Goal: Contribute content: Add original content to the website for others to see

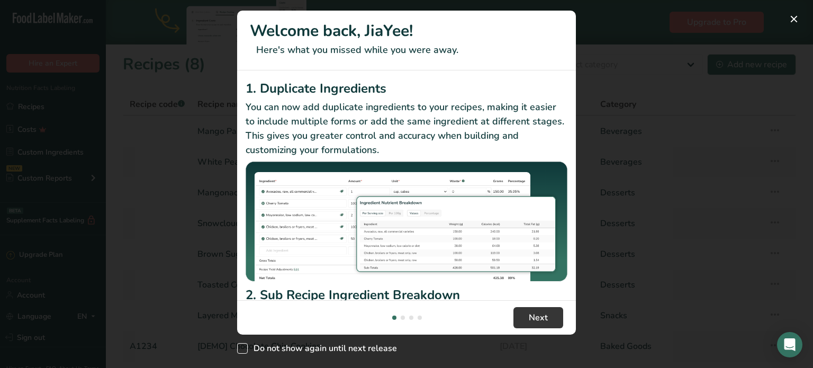
click at [373, 348] on span "Do not show again until next release" at bounding box center [322, 348] width 149 height 11
click at [244, 348] on input "Do not show again until next release" at bounding box center [240, 348] width 7 height 7
checkbox input "true"
click at [542, 316] on span "Next" at bounding box center [538, 317] width 19 height 13
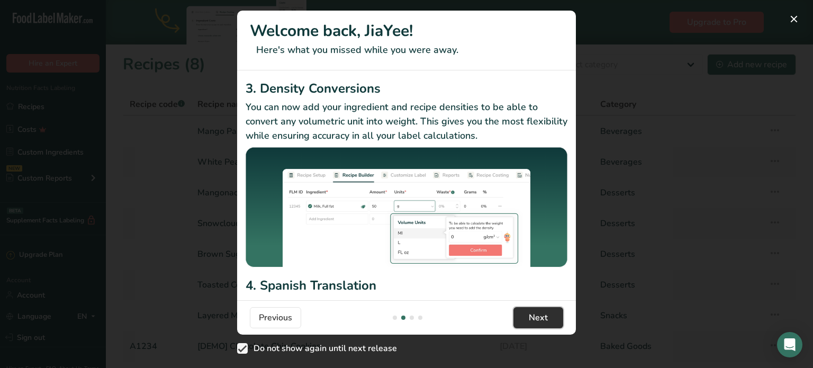
click at [542, 316] on span "Next" at bounding box center [538, 317] width 19 height 13
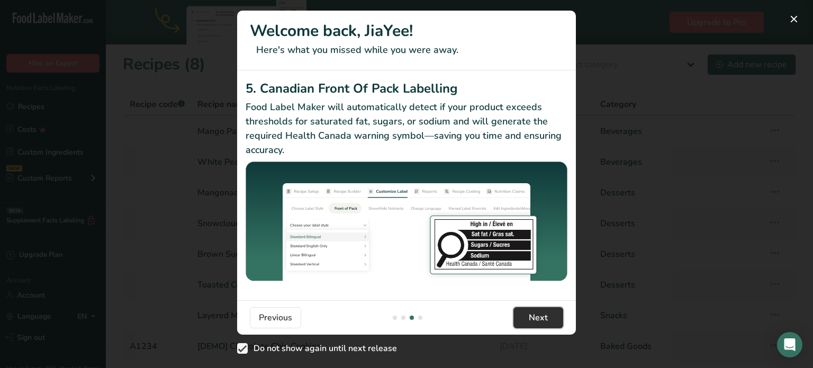
click at [542, 316] on span "Next" at bounding box center [538, 317] width 19 height 13
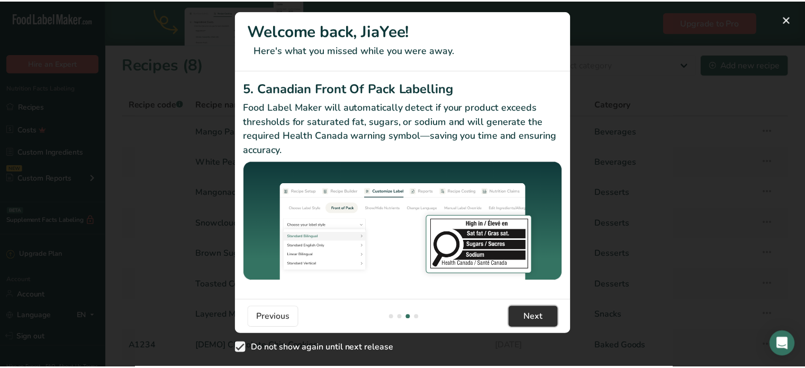
scroll to position [0, 1017]
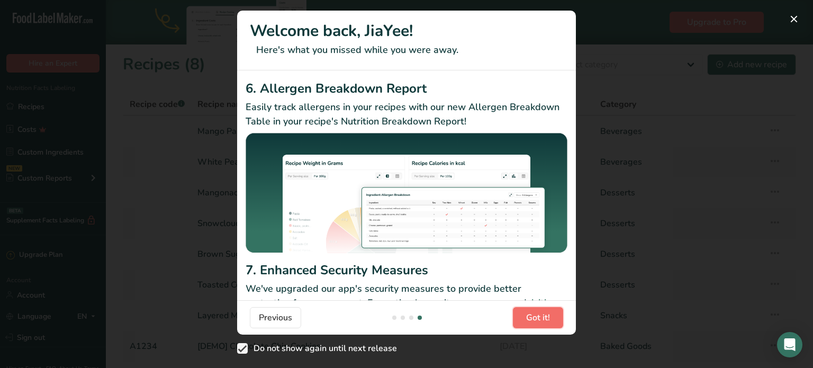
click at [542, 316] on span "Got it!" at bounding box center [538, 317] width 24 height 13
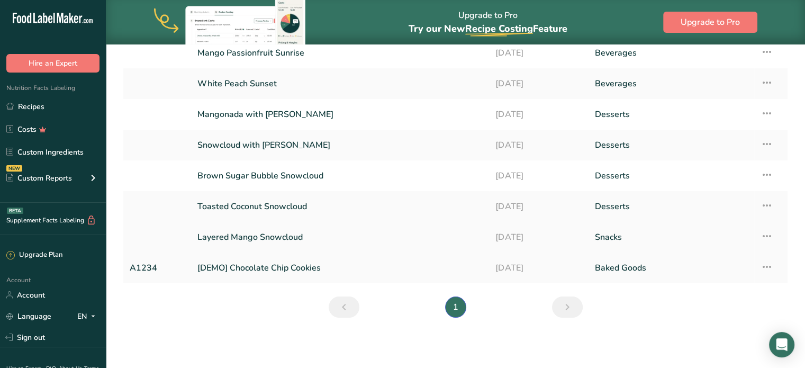
scroll to position [0, 0]
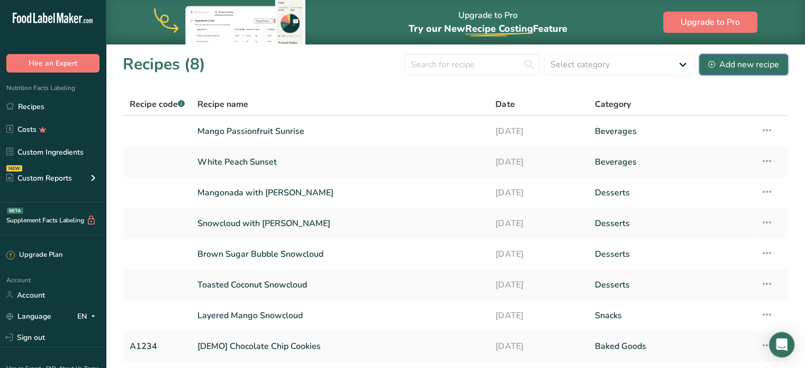
click at [744, 71] on button "Add new recipe" at bounding box center [744, 64] width 89 height 21
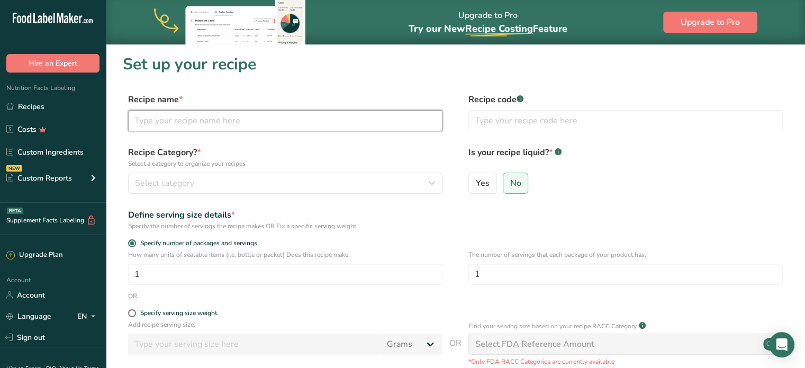
click at [357, 121] on input "text" at bounding box center [285, 120] width 315 height 21
type input "Cheese Foam Blush Peachy"
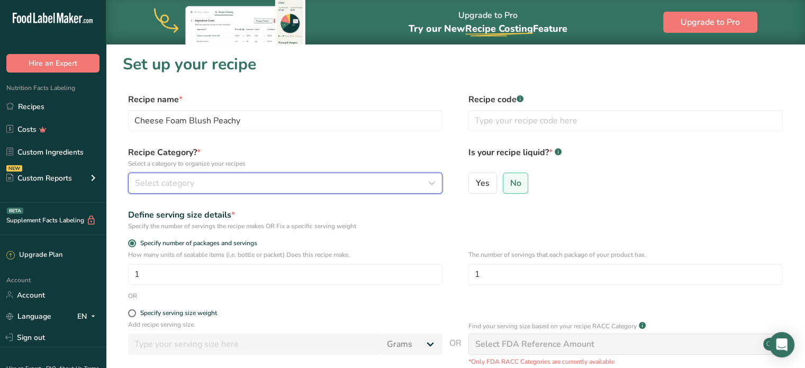
click at [329, 193] on button "Select category" at bounding box center [285, 183] width 315 height 21
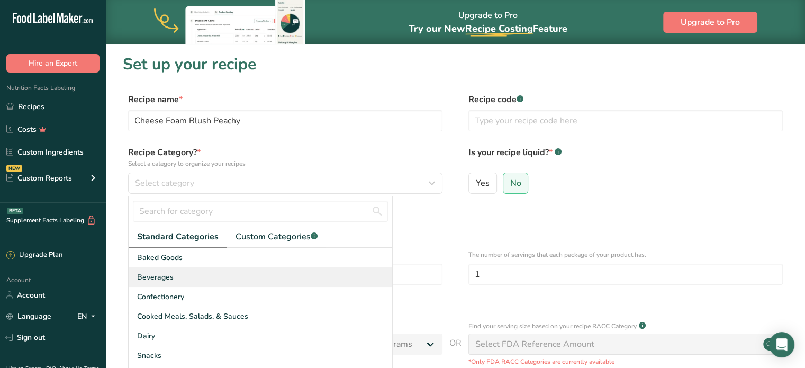
click at [263, 268] on div "Beverages" at bounding box center [261, 277] width 264 height 20
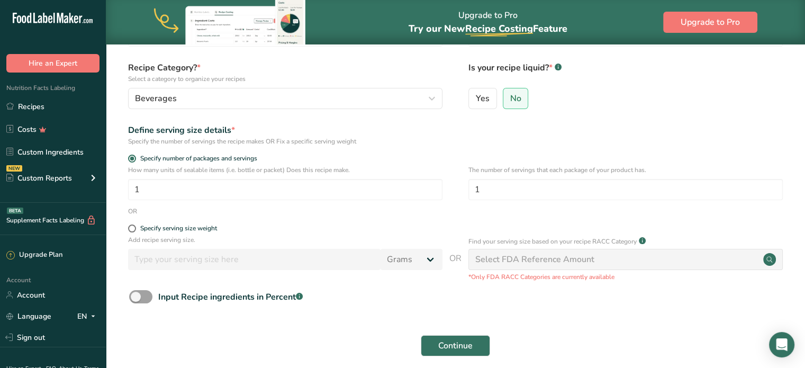
scroll to position [88, 0]
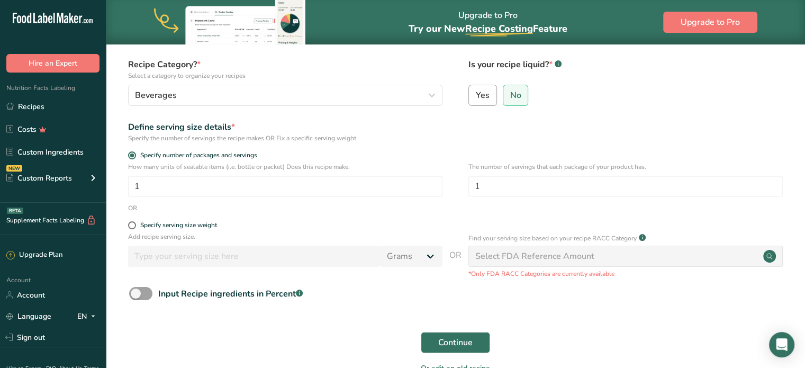
click at [478, 93] on span "Yes" at bounding box center [483, 95] width 14 height 11
click at [476, 93] on input "Yes" at bounding box center [472, 95] width 7 height 7
radio input "true"
radio input "false"
select select "22"
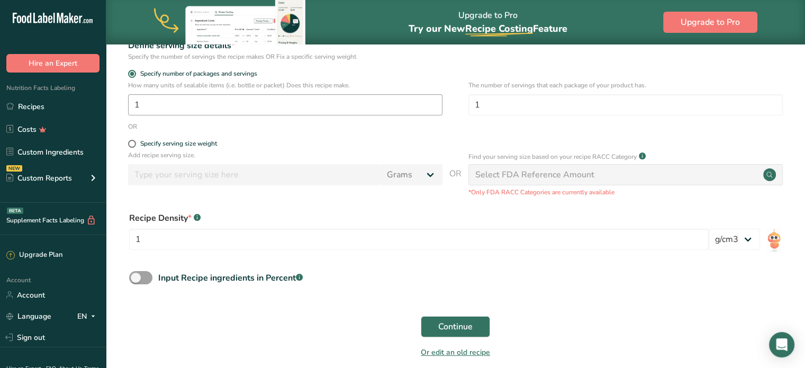
scroll to position [217, 0]
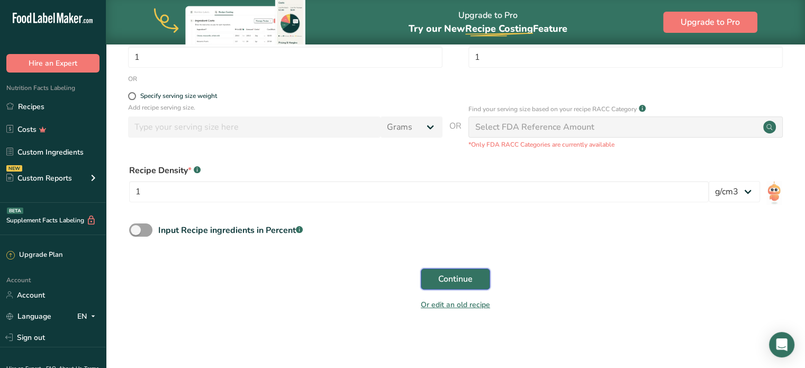
click at [479, 279] on button "Continue" at bounding box center [455, 278] width 69 height 21
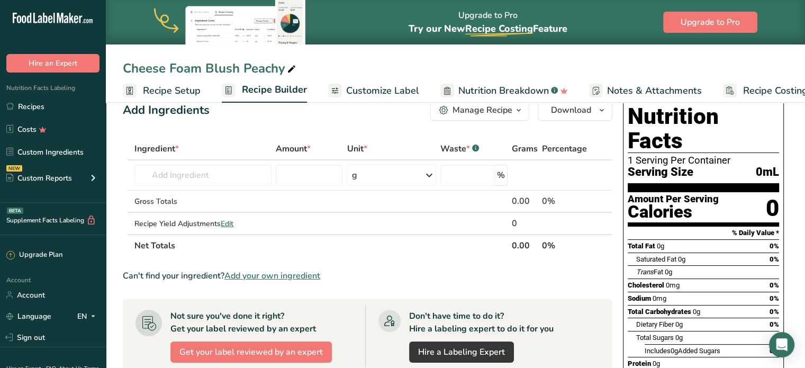
scroll to position [20, 0]
click at [220, 171] on input "text" at bounding box center [203, 175] width 137 height 21
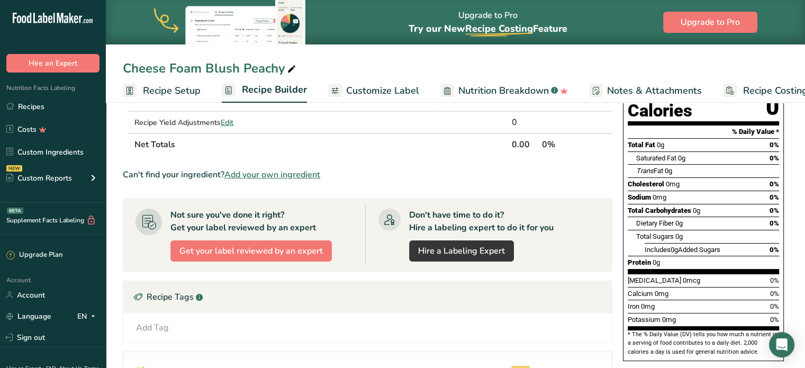
scroll to position [126, 0]
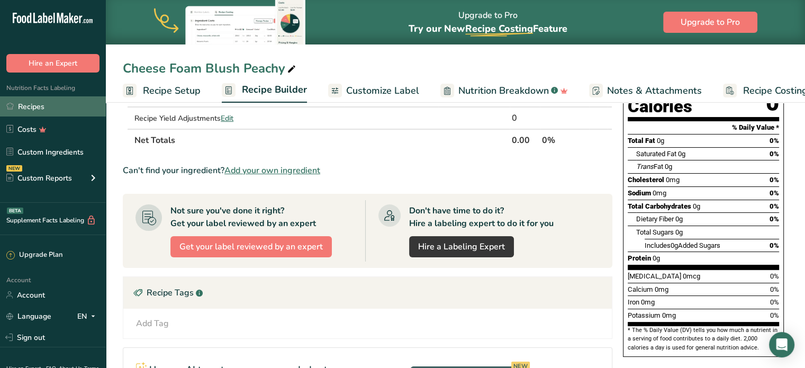
click at [29, 111] on link "Recipes" at bounding box center [53, 106] width 106 height 20
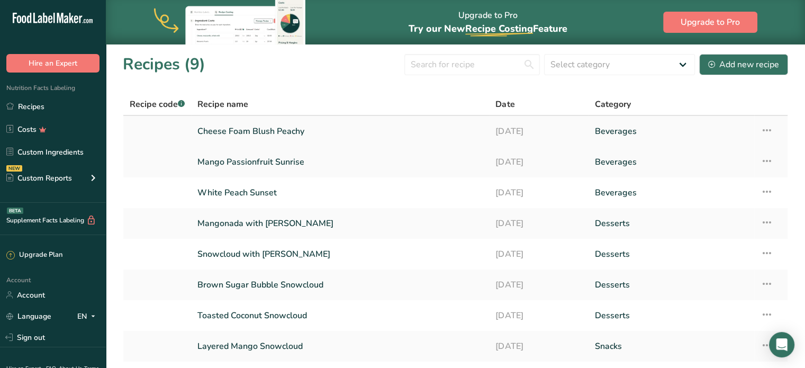
click at [769, 130] on icon at bounding box center [767, 130] width 13 height 19
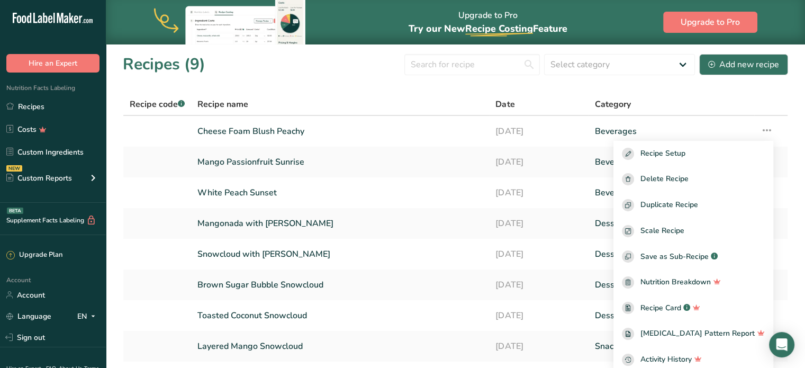
click at [504, 94] on th "Date" at bounding box center [539, 105] width 100 height 22
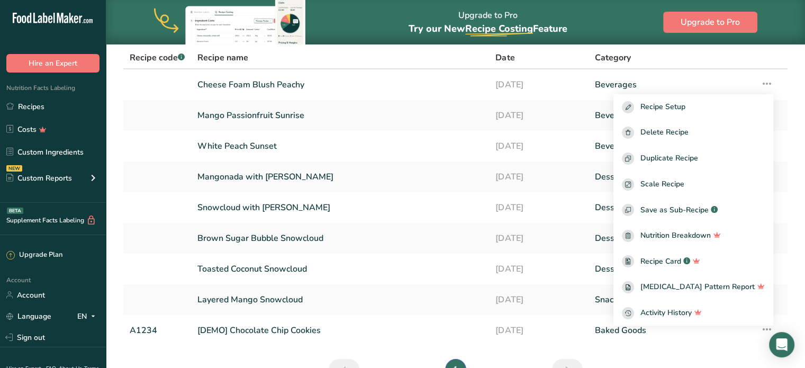
click at [504, 93] on table "Recipe code .a-a{fill:#347362;}.b-a{fill:#fff;} Recipe name Date Category Chees…" at bounding box center [456, 197] width 666 height 300
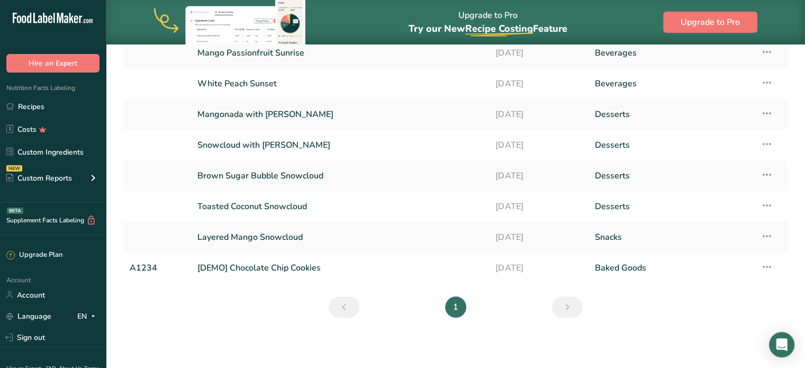
click at [461, 302] on li "1" at bounding box center [455, 307] width 25 height 21
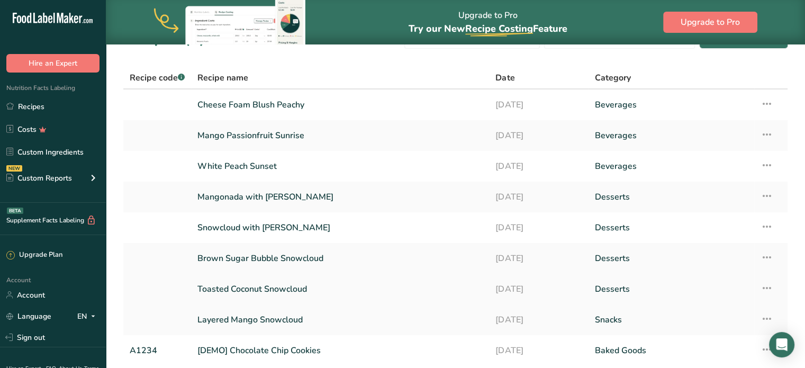
scroll to position [0, 0]
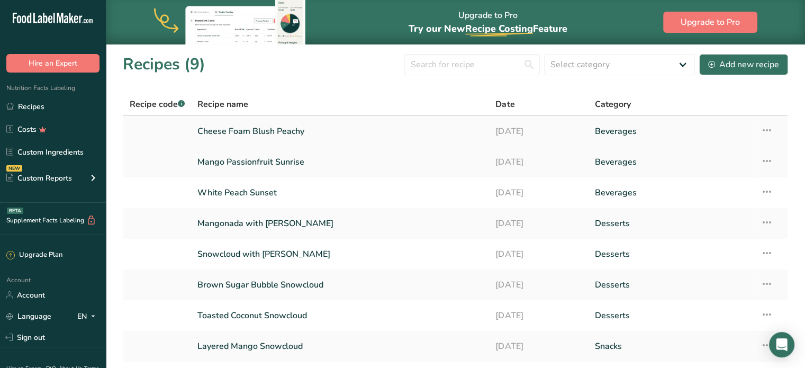
click at [299, 133] on link "Cheese Foam Blush Peachy" at bounding box center [340, 131] width 285 height 22
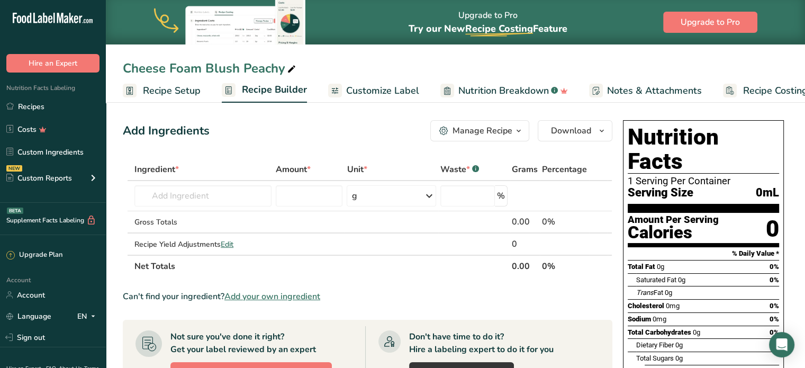
click at [167, 97] on span "Recipe Setup" at bounding box center [172, 91] width 58 height 14
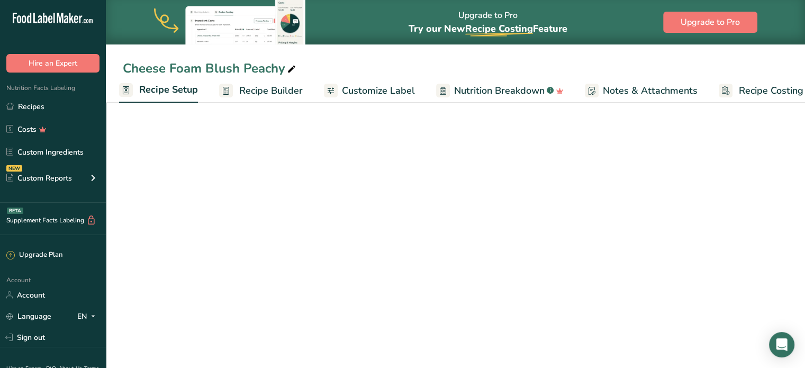
select select "22"
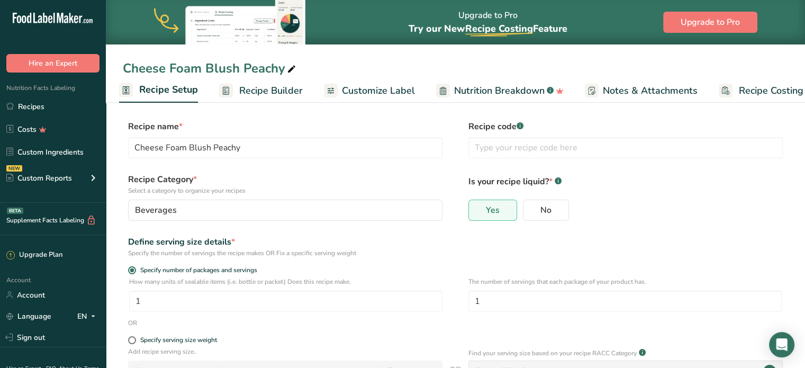
click at [237, 86] on link "Recipe Builder" at bounding box center [261, 91] width 84 height 24
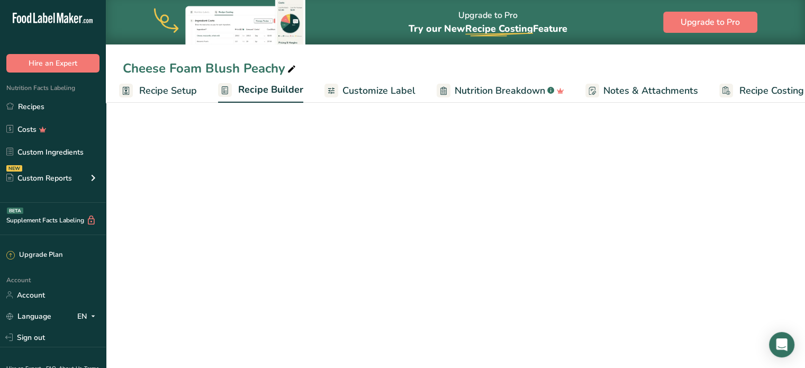
scroll to position [0, 29]
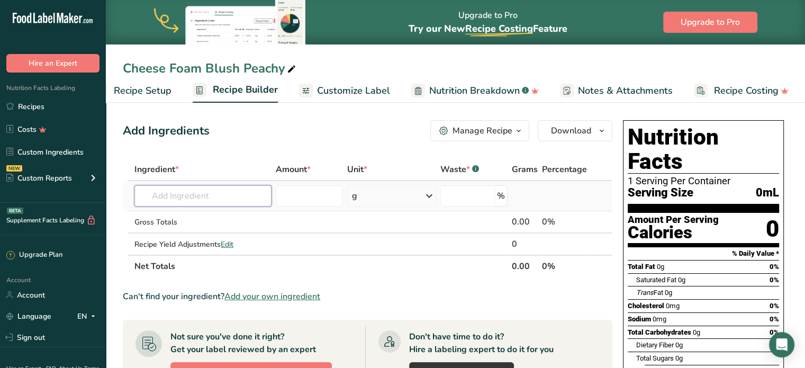
click at [244, 195] on input "text" at bounding box center [203, 195] width 137 height 21
click at [197, 192] on input "text" at bounding box center [203, 195] width 137 height 21
drag, startPoint x: 198, startPoint y: 192, endPoint x: 106, endPoint y: 184, distance: 92.0
click at [112, 184] on section "Add Ingredients Manage Recipe Delete Recipe Duplicate Recipe Scale Recipe Save …" at bounding box center [456, 375] width 700 height 553
type input "P"
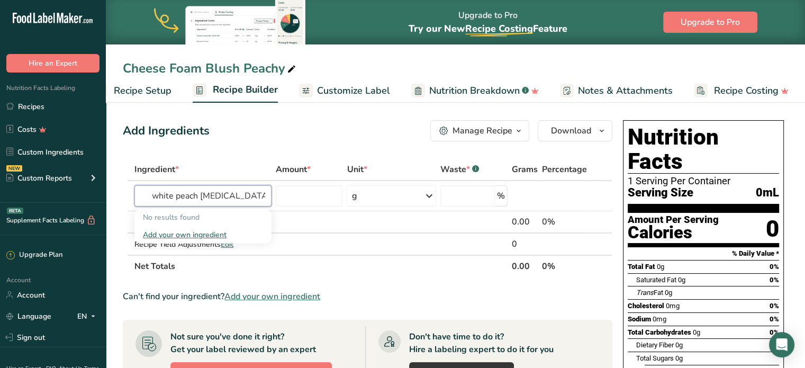
type input "white peach [MEDICAL_DATA]"
click at [216, 156] on div "Add Ingredients Manage Recipe Delete Recipe Duplicate Recipe Scale Recipe Save …" at bounding box center [371, 375] width 496 height 519
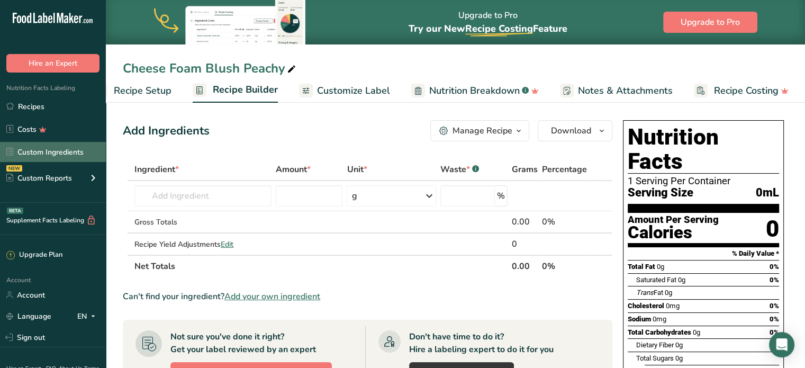
click at [89, 148] on link "Custom Ingredients" at bounding box center [53, 152] width 106 height 20
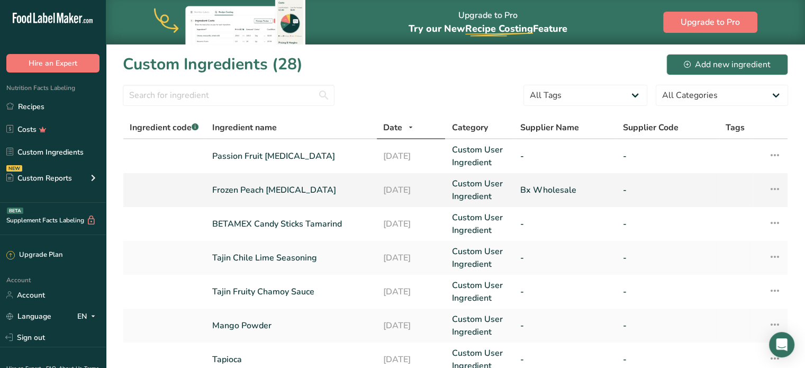
click at [280, 186] on link "Frozen Peach [MEDICAL_DATA]" at bounding box center [291, 190] width 158 height 13
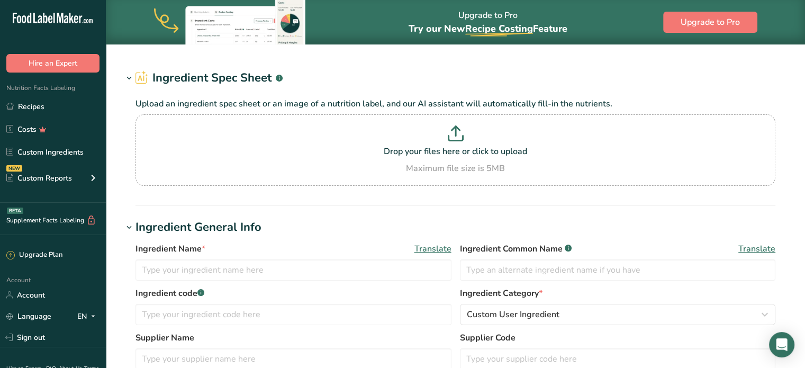
type input "Frozen Peach [MEDICAL_DATA]"
type input "Bx Wholesale"
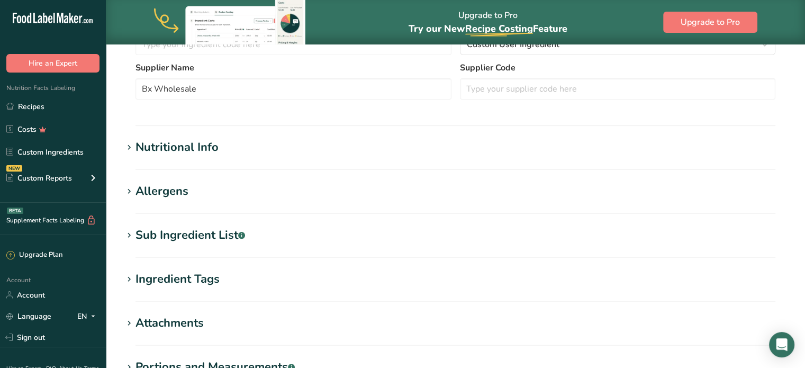
scroll to position [339, 0]
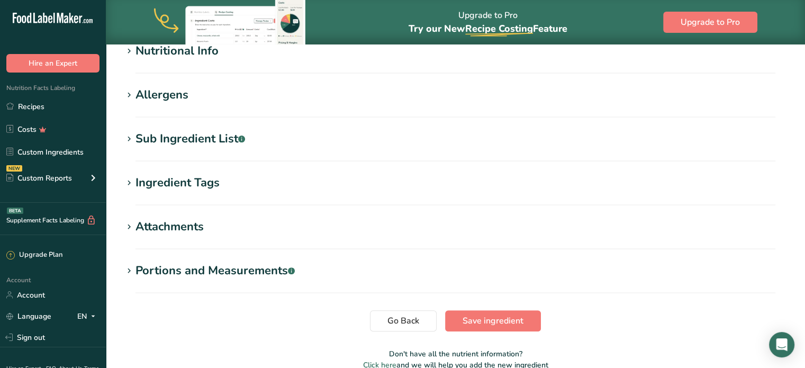
click at [169, 221] on div "Attachments" at bounding box center [170, 226] width 68 height 17
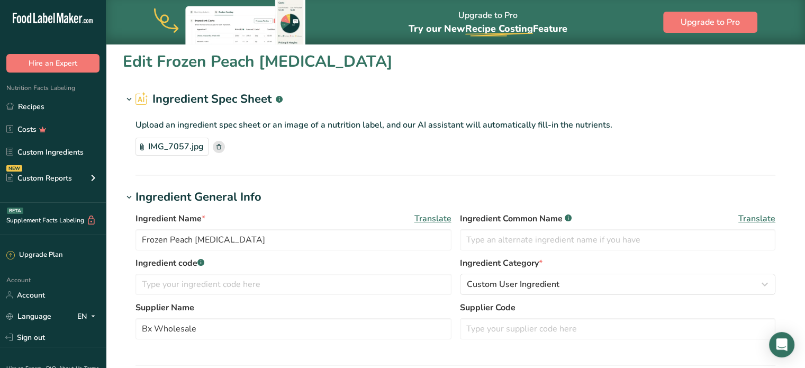
scroll to position [0, 0]
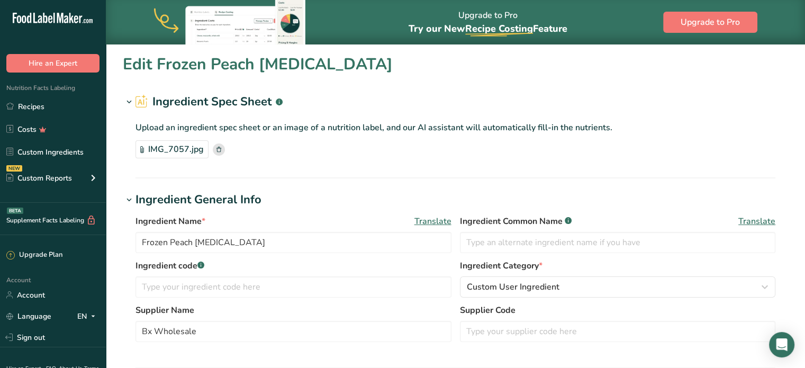
click at [189, 148] on div "IMG_7057.jpg" at bounding box center [172, 149] width 73 height 18
click at [168, 245] on input "Frozen Peach [MEDICAL_DATA]" at bounding box center [294, 242] width 316 height 21
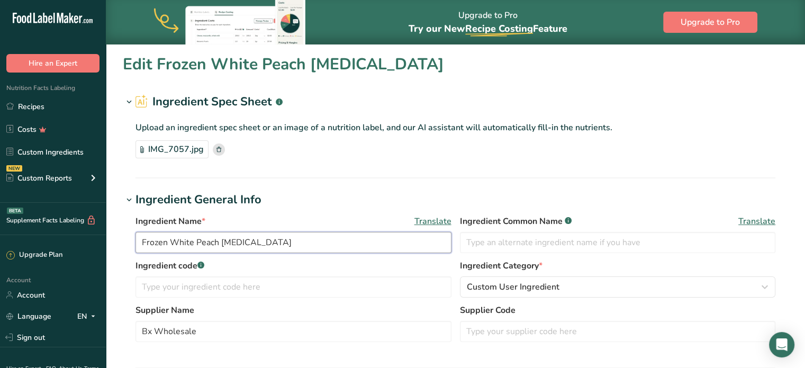
scroll to position [424, 0]
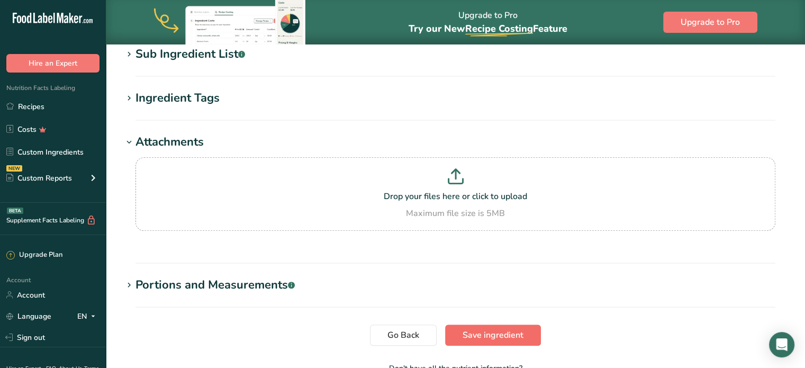
type input "Frozen White Peach [MEDICAL_DATA]"
click at [481, 334] on span "Save ingredient" at bounding box center [493, 335] width 61 height 13
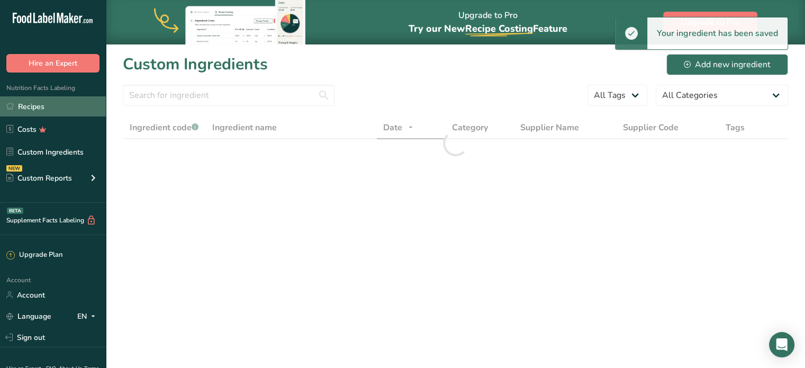
click at [85, 107] on link "Recipes" at bounding box center [53, 106] width 106 height 20
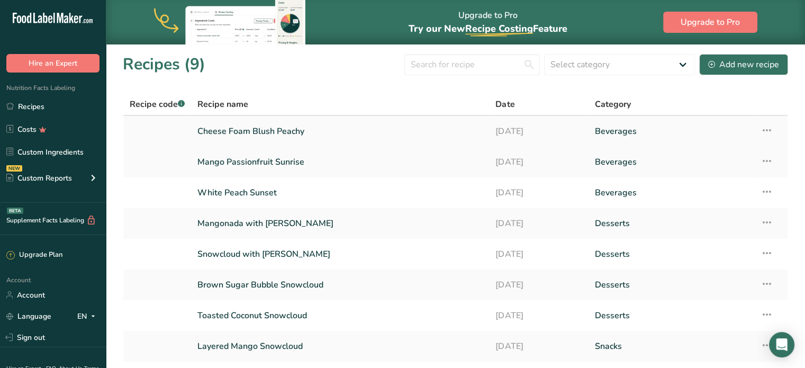
click at [260, 122] on link "Cheese Foam Blush Peachy" at bounding box center [340, 131] width 285 height 22
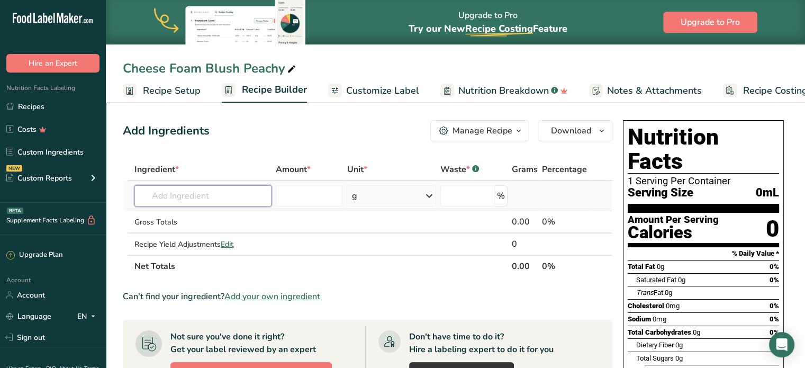
click at [221, 188] on input "text" at bounding box center [203, 195] width 137 height 21
type input "peach [MEDICAL_DATA]"
click at [205, 216] on p "Frozen Peach [MEDICAL_DATA]" at bounding box center [202, 217] width 119 height 11
type input "Frozen Peach [MEDICAL_DATA]"
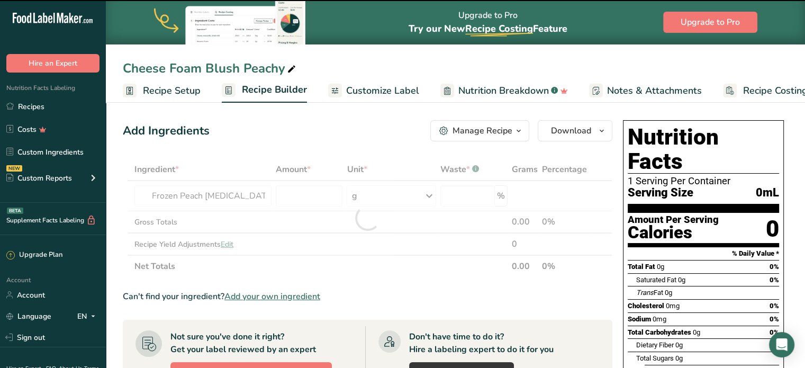
type input "0"
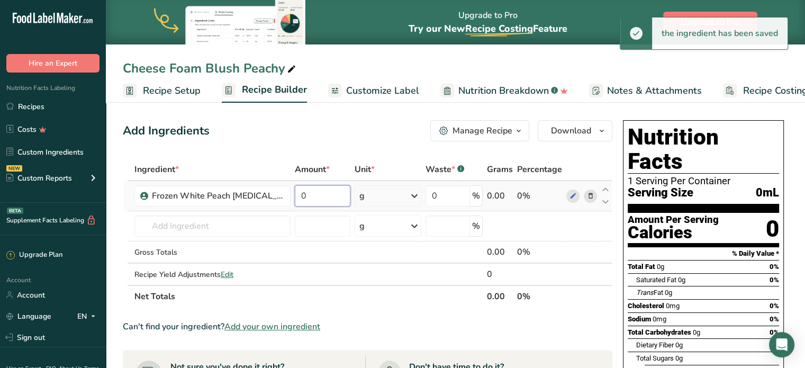
click at [302, 196] on input "0" at bounding box center [323, 195] width 56 height 21
drag, startPoint x: 302, startPoint y: 196, endPoint x: 261, endPoint y: 196, distance: 41.3
click at [261, 196] on tr "Frozen White Peach [MEDICAL_DATA] 0 g Weight Units g kg mg See more Volume Unit…" at bounding box center [367, 196] width 489 height 30
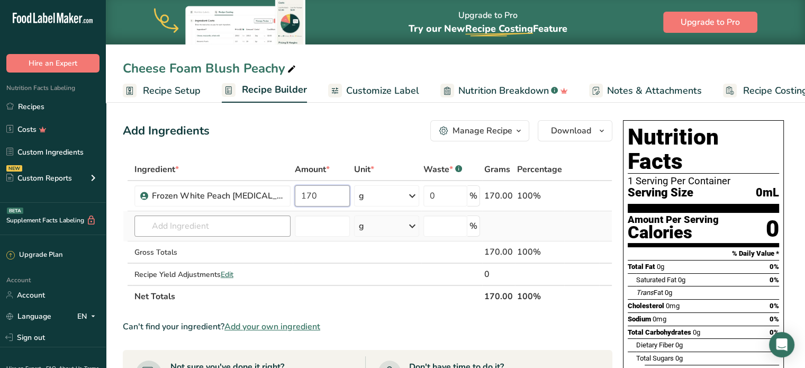
type input "170"
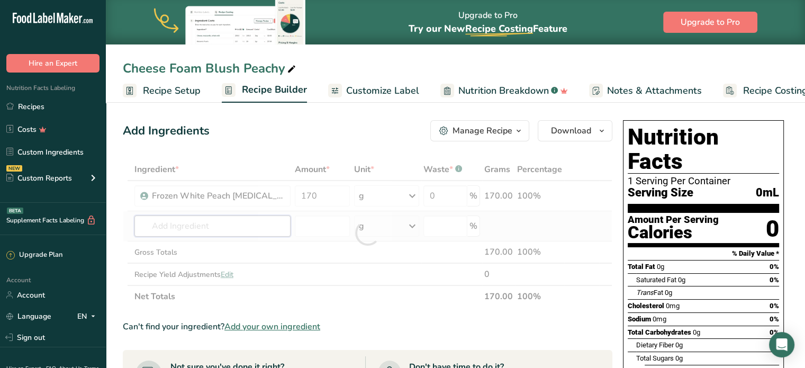
click at [163, 230] on div "Ingredient * Amount * Unit * Waste * .a-a{fill:#347362;}.b-a{fill:#fff;} Grams …" at bounding box center [368, 232] width 490 height 149
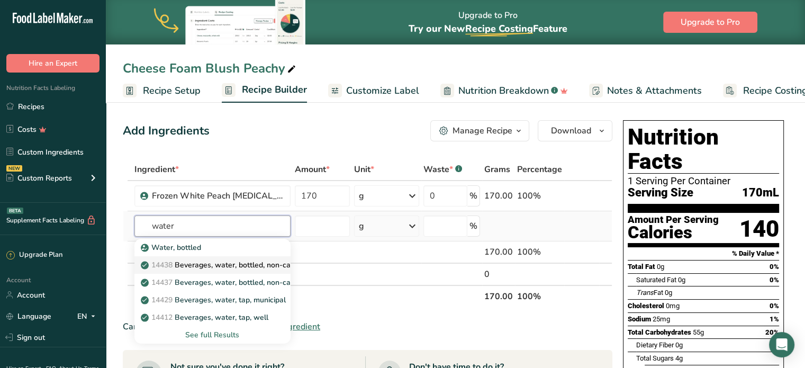
type input "water"
click at [178, 266] on p "14438 Beverages, water, bottled, non-carbonated, [PERSON_NAME]" at bounding box center [264, 264] width 242 height 11
type input "Beverages, water, bottled, non-carbonated, [PERSON_NAME]"
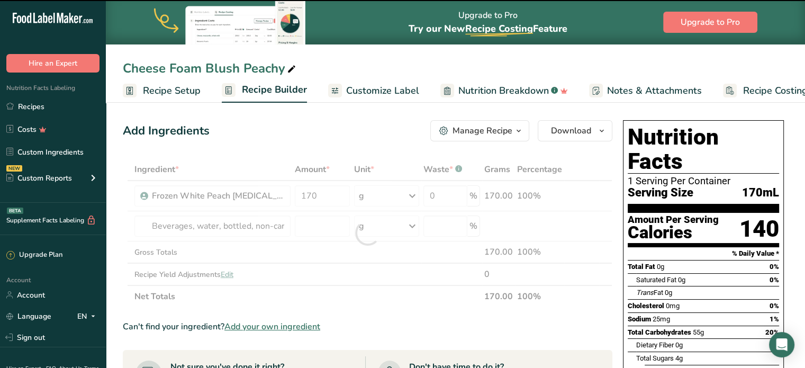
type input "0"
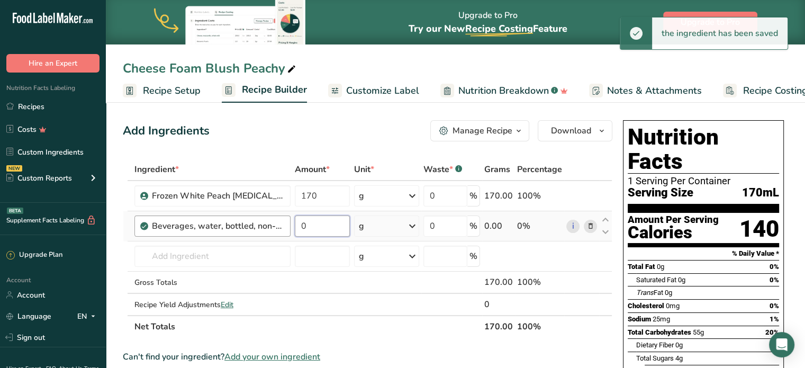
drag, startPoint x: 340, startPoint y: 218, endPoint x: 288, endPoint y: 225, distance: 52.9
click at [288, 225] on tr "Beverages, water, bottled, non-carbonated, [PERSON_NAME] 0 g Portions 1 fl oz 1…" at bounding box center [367, 226] width 489 height 30
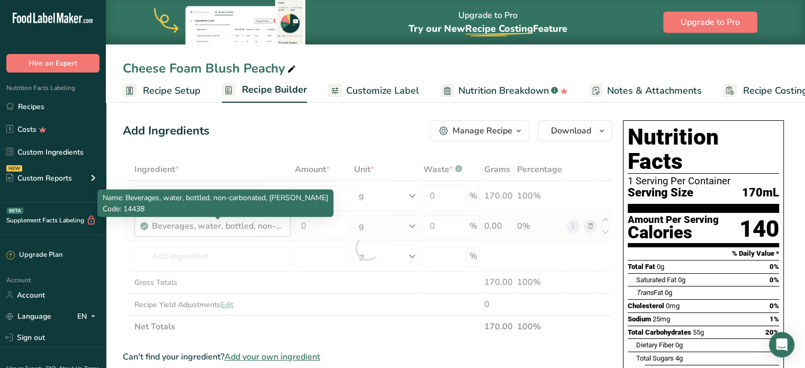
click at [263, 224] on div "Ingredient * Amount * Unit * Waste * .a-a{fill:#347362;}.b-a{fill:#fff;} Grams …" at bounding box center [368, 248] width 490 height 180
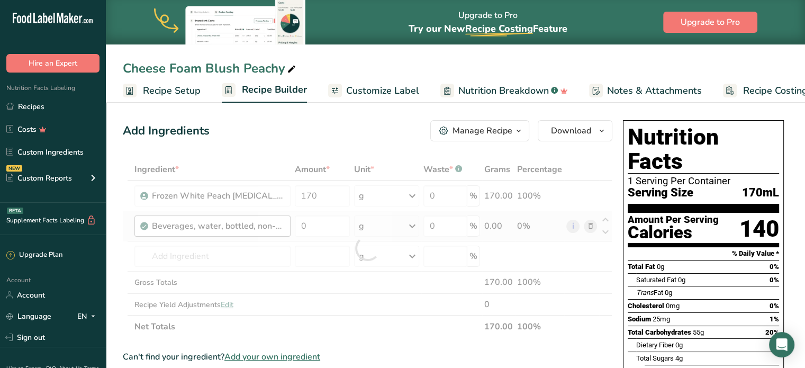
click at [263, 224] on div at bounding box center [368, 248] width 490 height 180
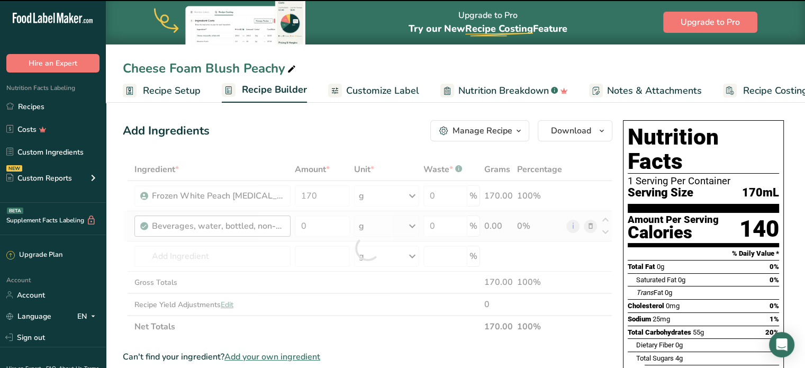
click at [263, 224] on div at bounding box center [368, 248] width 490 height 180
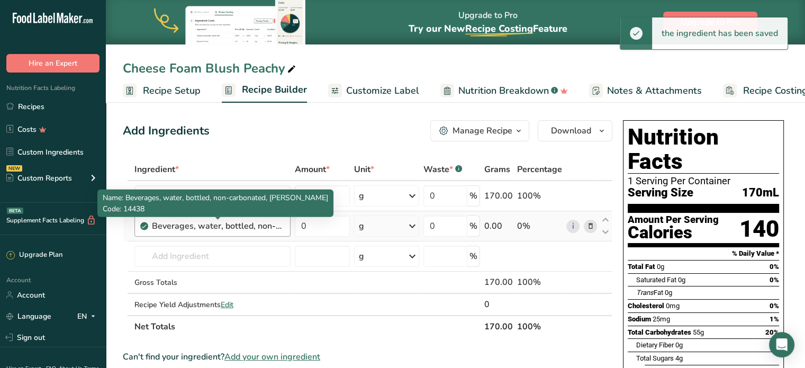
click at [197, 222] on div "Beverages, water, bottled, non-carbonated, [PERSON_NAME]" at bounding box center [218, 226] width 132 height 13
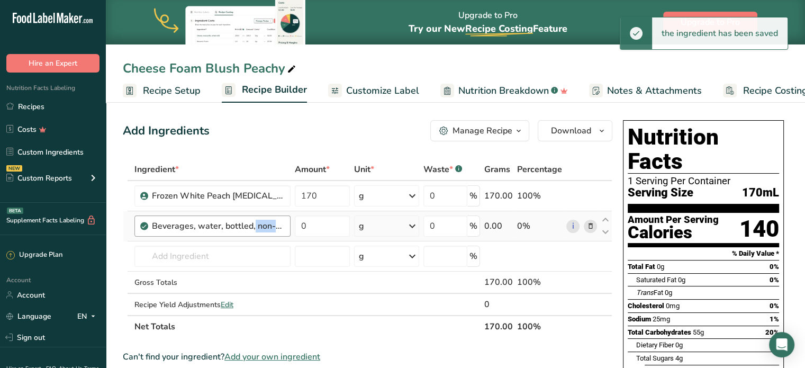
click at [197, 222] on div "Beverages, water, bottled, non-carbonated, [PERSON_NAME]" at bounding box center [218, 226] width 132 height 13
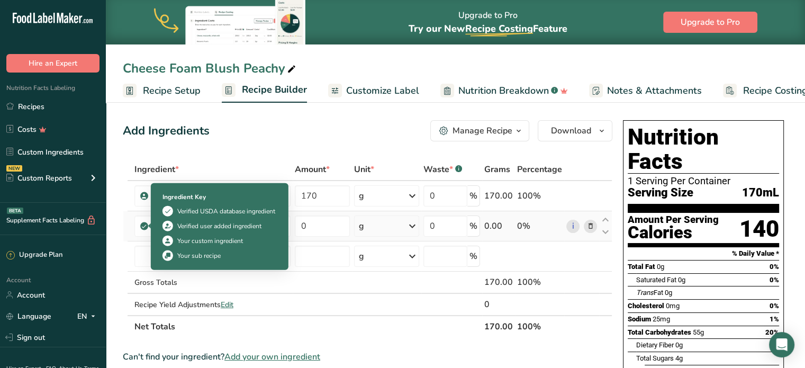
click at [146, 221] on icon at bounding box center [144, 226] width 6 height 10
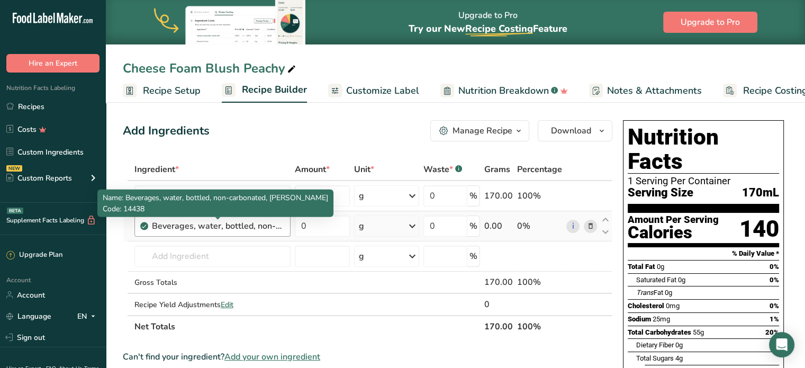
click at [156, 228] on div "Beverages, water, bottled, non-carbonated, [PERSON_NAME]" at bounding box center [218, 226] width 132 height 13
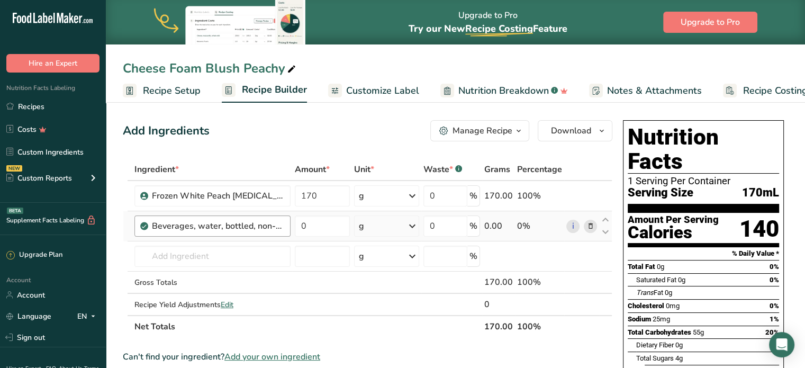
click at [156, 228] on div "Beverages, water, bottled, non-carbonated, [PERSON_NAME]" at bounding box center [218, 226] width 132 height 13
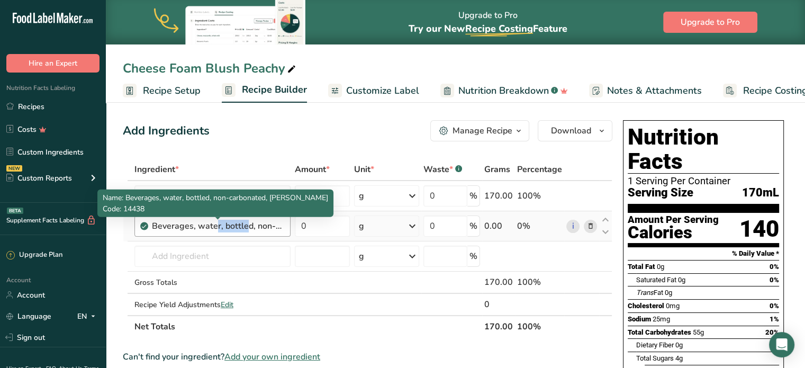
click at [156, 228] on div "Beverages, water, bottled, non-carbonated, [PERSON_NAME]" at bounding box center [218, 226] width 132 height 13
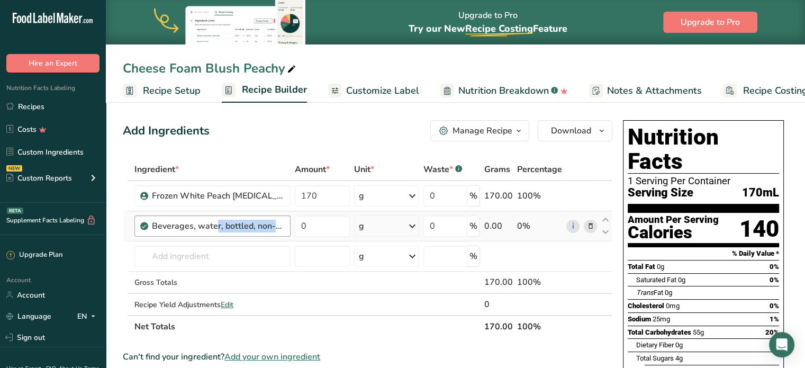
scroll to position [0, 11]
click at [593, 226] on icon at bounding box center [590, 226] width 7 height 11
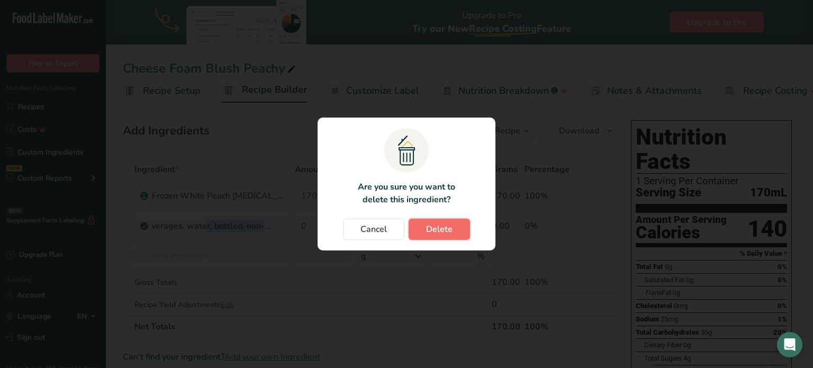
click at [443, 228] on span "Delete" at bounding box center [439, 229] width 26 height 13
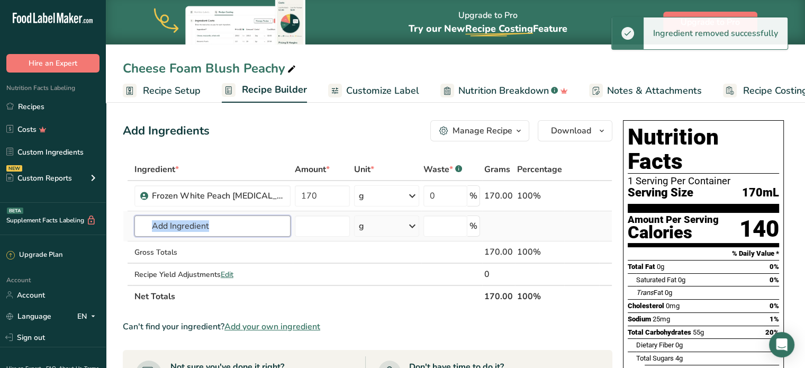
click at [254, 218] on input "text" at bounding box center [213, 226] width 156 height 21
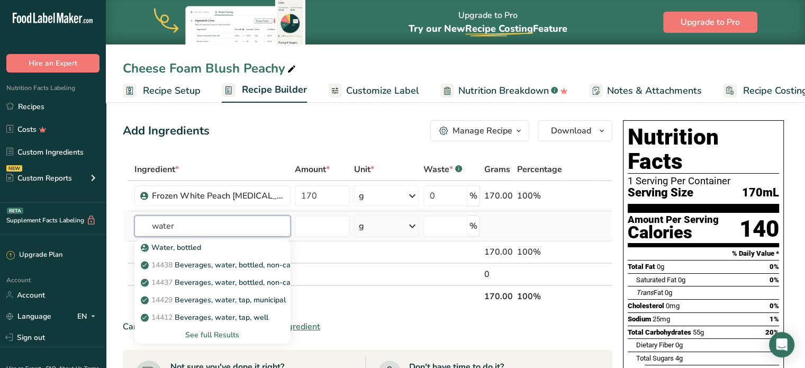
type input "water"
click at [241, 335] on div "See full Results" at bounding box center [212, 334] width 139 height 11
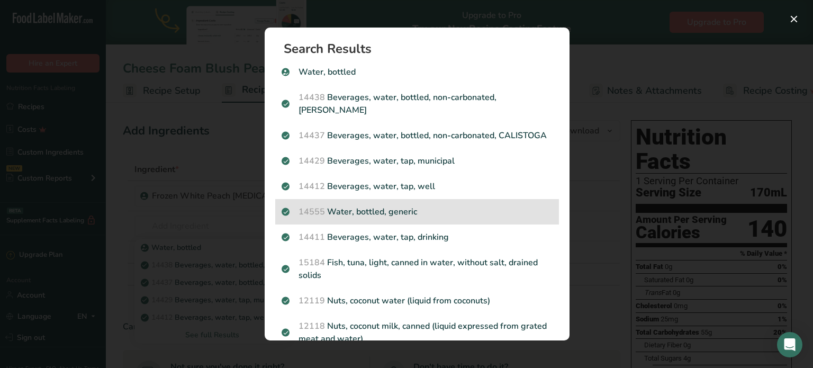
click at [500, 218] on p "14555 Water, bottled, generic" at bounding box center [417, 211] width 271 height 13
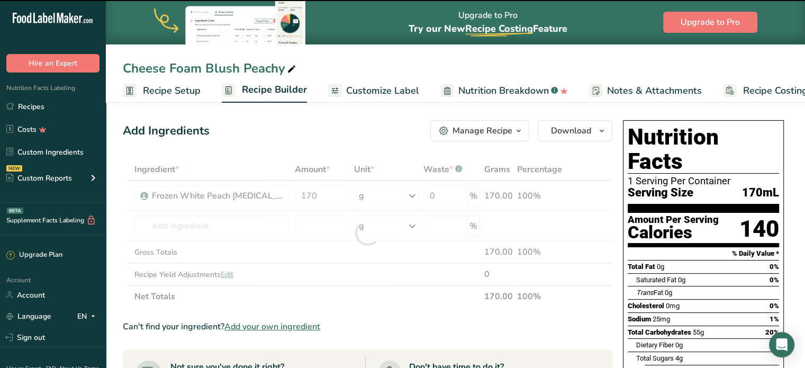
type input "0"
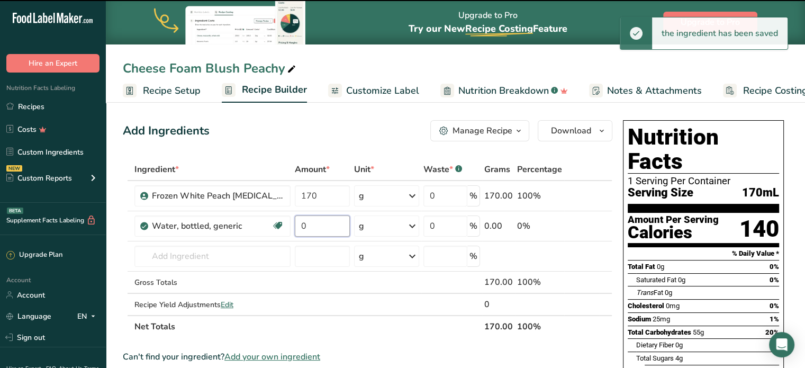
click at [312, 226] on input "0" at bounding box center [322, 226] width 55 height 21
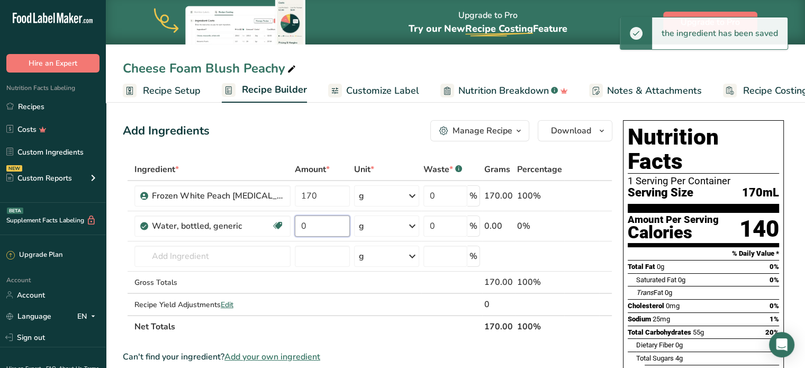
click at [312, 226] on input "0" at bounding box center [322, 226] width 55 height 21
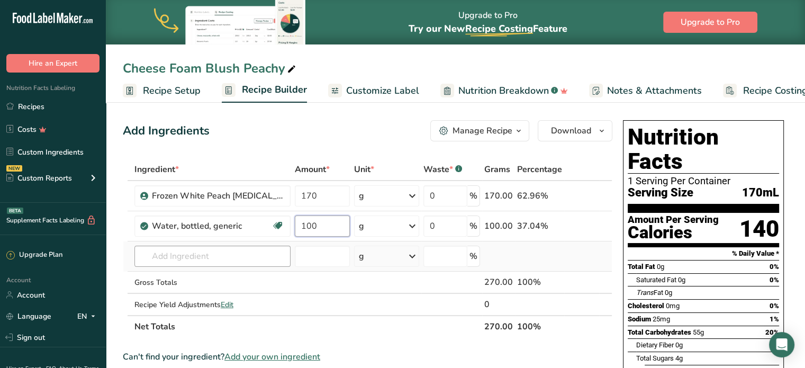
type input "100"
click at [227, 265] on div "Ingredient * Amount * Unit * Waste * .a-a{fill:#347362;}.b-a{fill:#fff;} Grams …" at bounding box center [368, 248] width 490 height 180
click at [48, 157] on link "Custom Ingredients" at bounding box center [53, 152] width 106 height 20
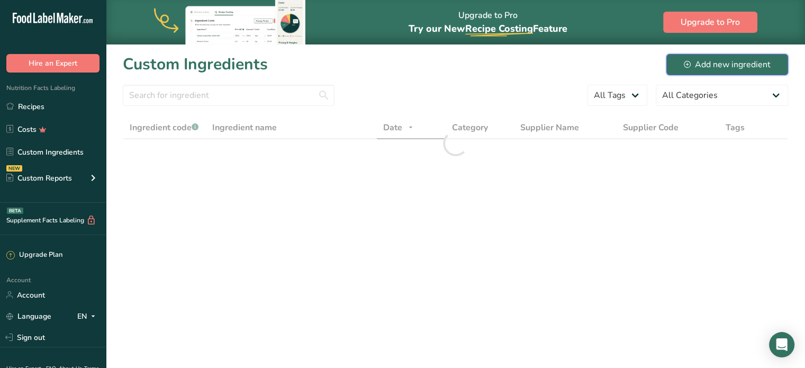
click at [737, 67] on div "Add new ingredient" at bounding box center [727, 64] width 87 height 13
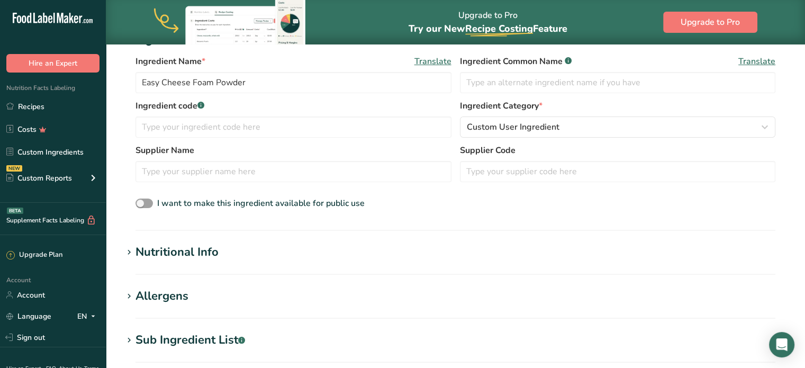
scroll to position [265, 0]
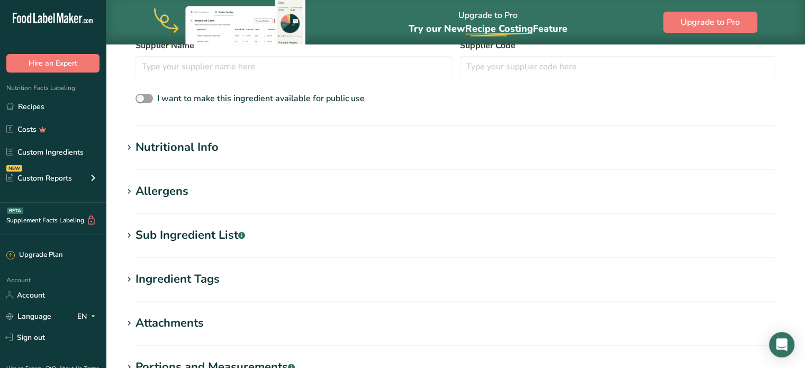
click at [248, 141] on h1 "Nutritional Info" at bounding box center [456, 147] width 666 height 17
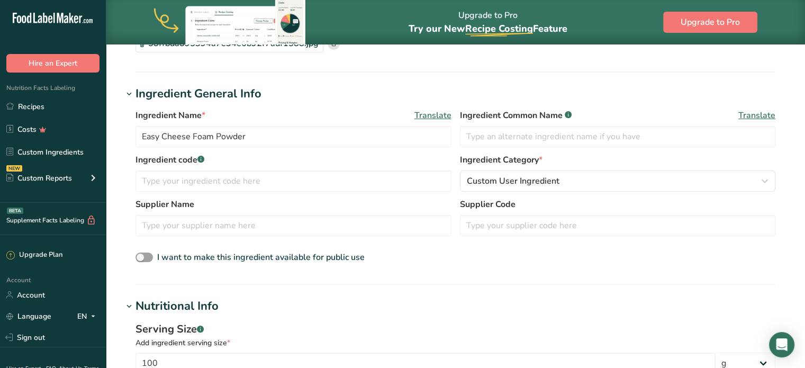
scroll to position [0, 0]
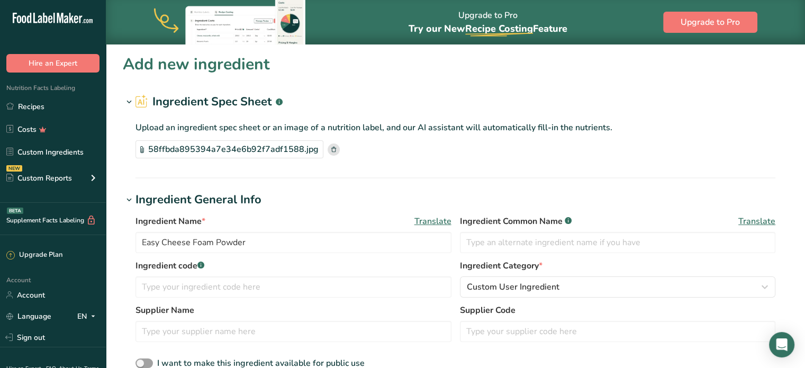
click at [328, 146] on rect at bounding box center [334, 150] width 12 height 12
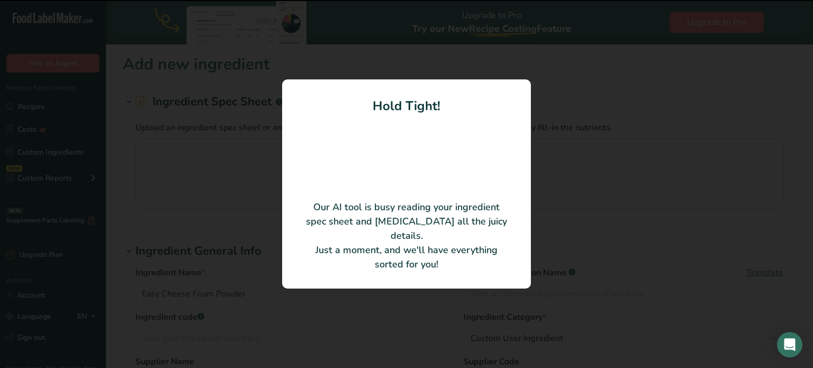
type input "Boba"
type Fat "35"
type input "1750"
type Carbohydrates "51"
type Sugars "29"
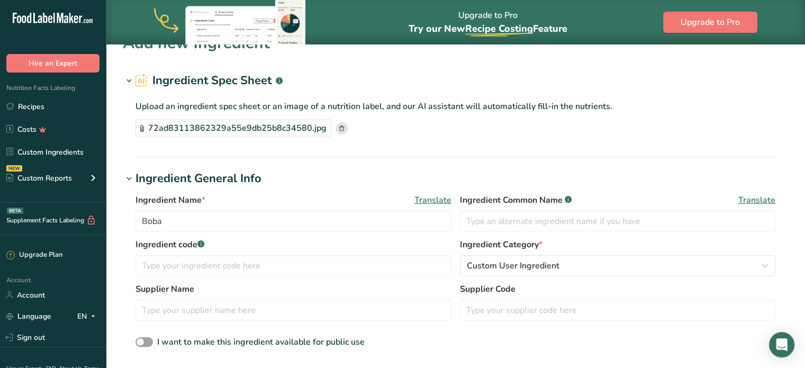
scroll to position [53, 0]
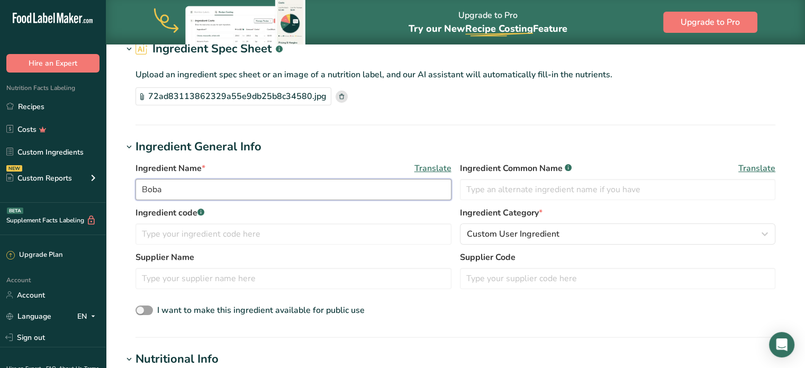
drag, startPoint x: 144, startPoint y: 193, endPoint x: 83, endPoint y: 202, distance: 61.5
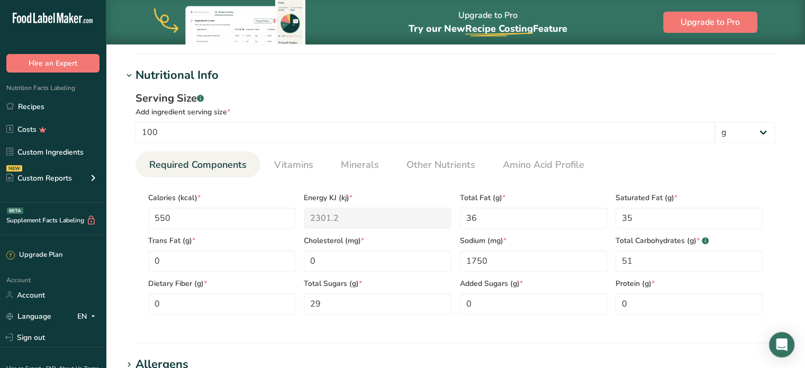
scroll to position [343, 0]
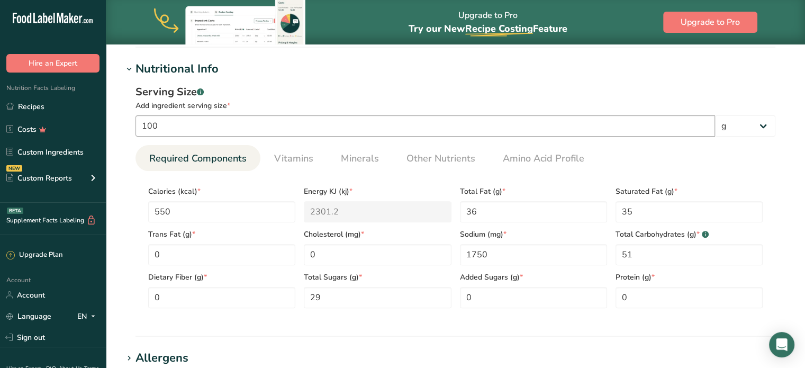
type input "Cheese Foam"
drag, startPoint x: 208, startPoint y: 123, endPoint x: 1, endPoint y: 115, distance: 207.7
click at [1, 115] on div ".a-20{fill:#fff;} Hire an Expert Nutrition Facts Labeling Recipes Costs Custom …" at bounding box center [402, 171] width 805 height 1028
type input "10"
click at [219, 217] on input "550" at bounding box center [221, 211] width 147 height 21
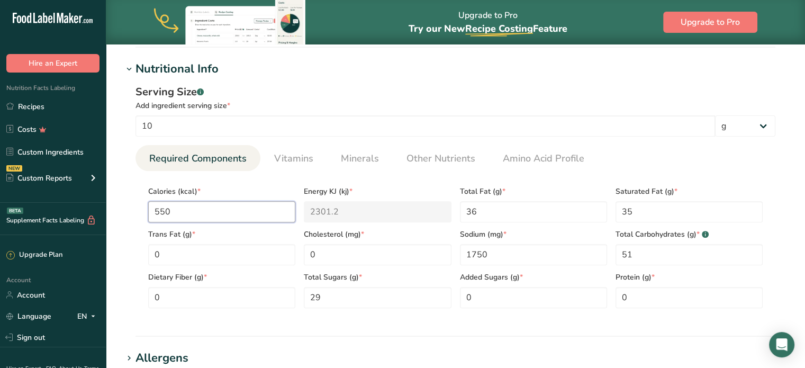
click at [219, 217] on input "550" at bounding box center [221, 211] width 147 height 21
click at [567, 201] on Fat "36" at bounding box center [533, 211] width 147 height 21
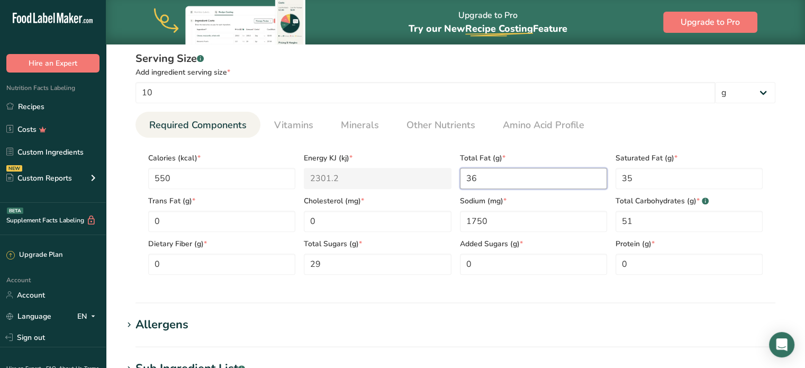
scroll to position [377, 0]
drag, startPoint x: 621, startPoint y: 180, endPoint x: 650, endPoint y: 174, distance: 29.6
click at [650, 174] on Fat "35" at bounding box center [689, 177] width 147 height 21
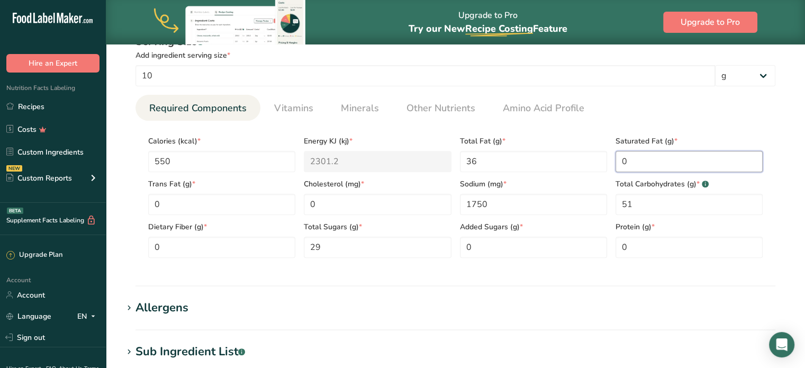
scroll to position [404, 0]
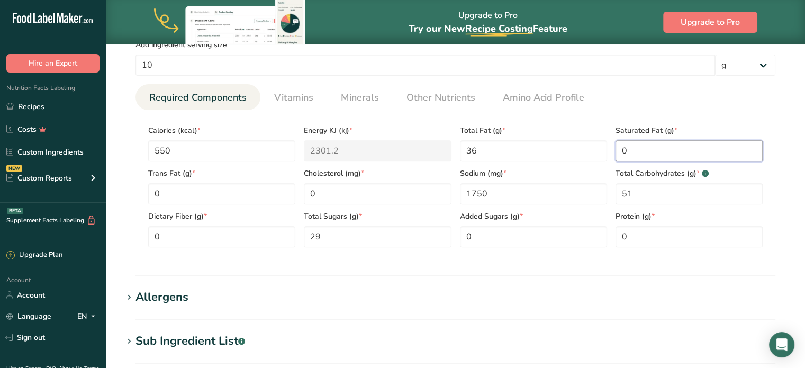
drag, startPoint x: 647, startPoint y: 148, endPoint x: 513, endPoint y: 166, distance: 135.2
click at [513, 166] on div "Calories (kcal) * 550 Energy KJ (kj) * 2301.2 Total Fat (g) * 36 Saturated Fat …" at bounding box center [455, 183] width 623 height 129
type Fat "35"
click at [566, 264] on section "Nutritional Info Serving Size .a-a{fill:#347362;}.b-a{fill:#fff;} Add ingredien…" at bounding box center [456, 137] width 666 height 276
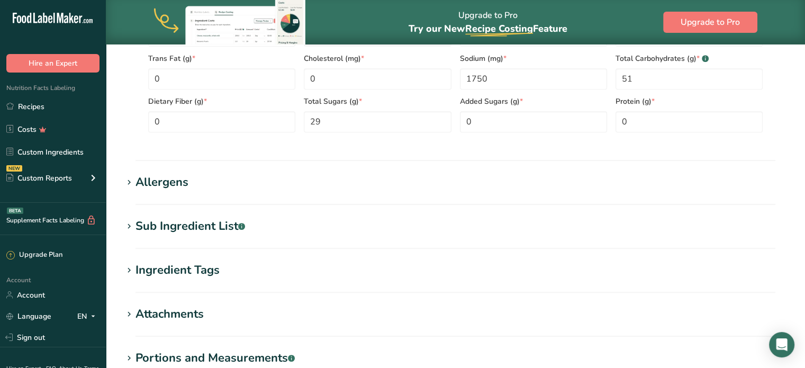
scroll to position [519, 0]
click at [656, 127] on input "0" at bounding box center [689, 121] width 147 height 21
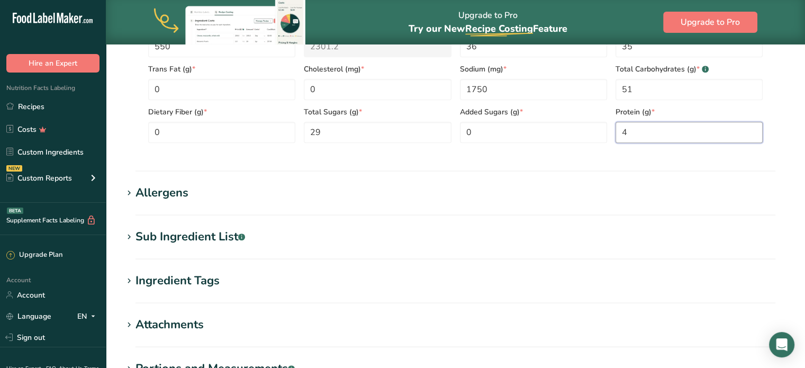
scroll to position [508, 0]
type input "4"
drag, startPoint x: 506, startPoint y: 126, endPoint x: 428, endPoint y: 122, distance: 77.4
click at [428, 122] on div "Calories (kcal) * 550 Energy KJ (kj) * 2301.2 Total Fat (g) * 36 Saturated Fat …" at bounding box center [455, 78] width 623 height 129
type Sugars "15"
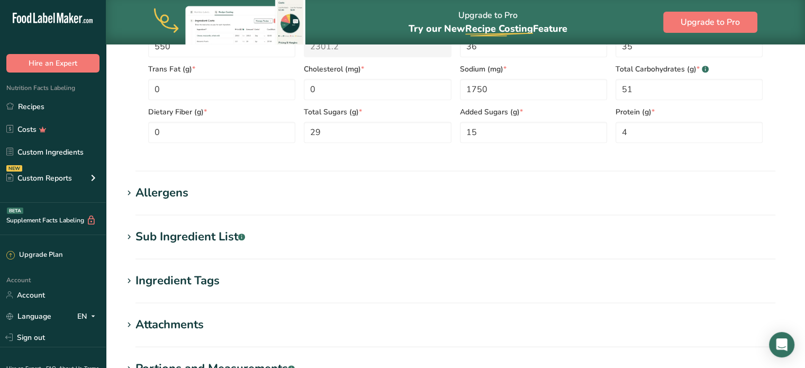
click at [302, 157] on div "Serving Size .a-a{fill:#347362;}.b-a{fill:#fff;} Add ingredient serving size * …" at bounding box center [456, 35] width 666 height 245
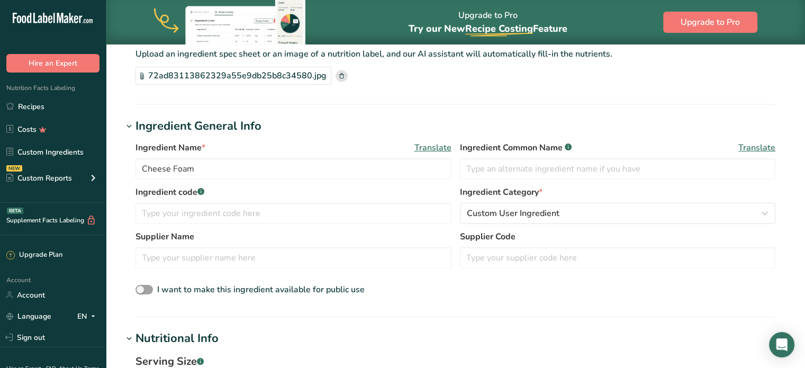
scroll to position [659, 0]
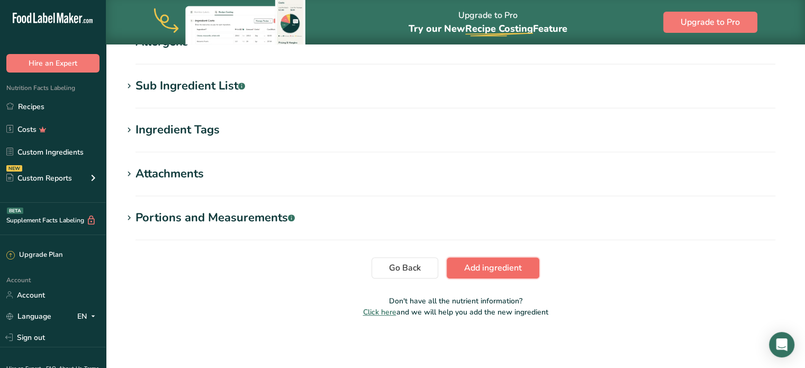
click at [482, 272] on span "Add ingredient" at bounding box center [493, 268] width 58 height 13
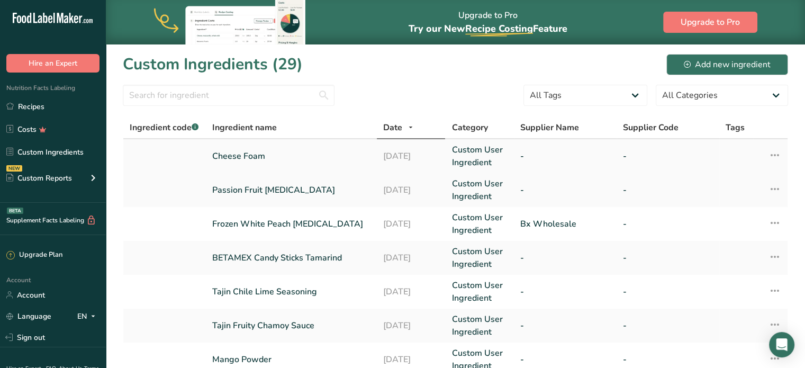
click at [778, 157] on icon at bounding box center [775, 155] width 13 height 19
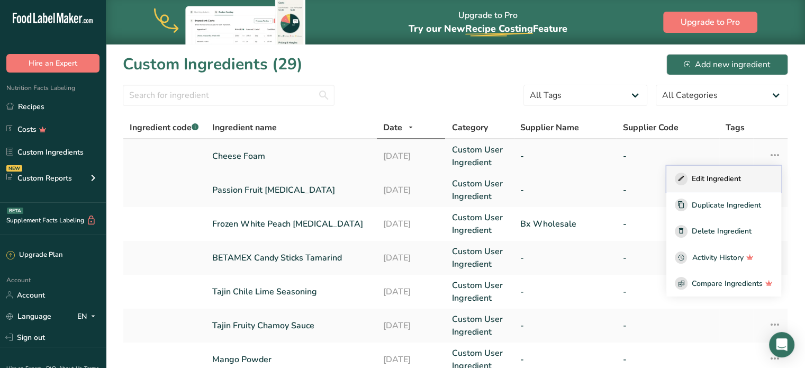
click at [736, 184] on div "Edit Ingredient" at bounding box center [724, 179] width 98 height 13
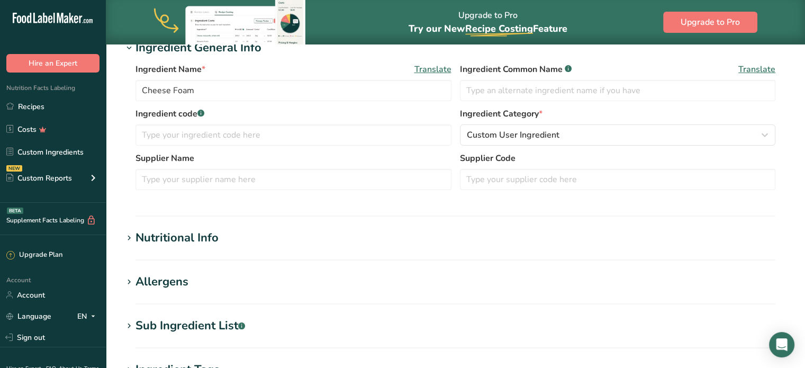
scroll to position [128, 0]
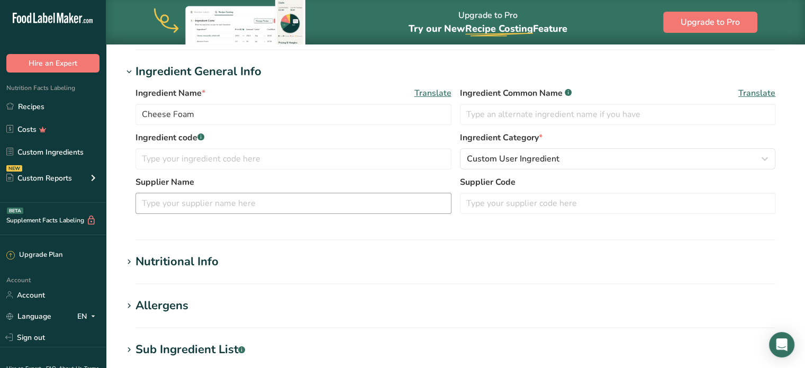
drag, startPoint x: 381, startPoint y: 191, endPoint x: 360, endPoint y: 205, distance: 25.4
click at [360, 205] on div "Supplier Name" at bounding box center [294, 195] width 316 height 38
click at [360, 205] on input "text" at bounding box center [294, 203] width 316 height 21
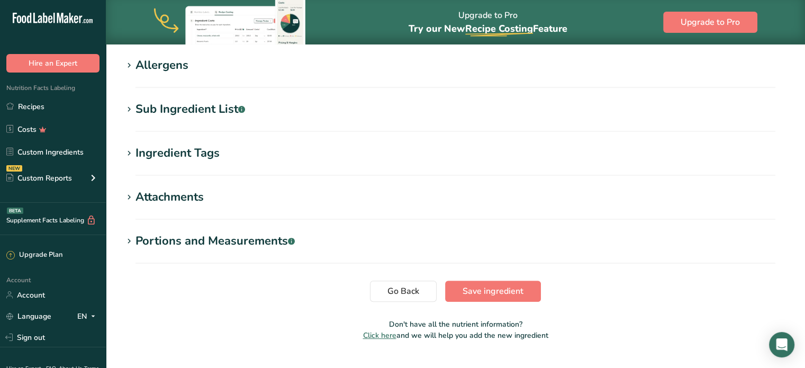
scroll to position [392, 0]
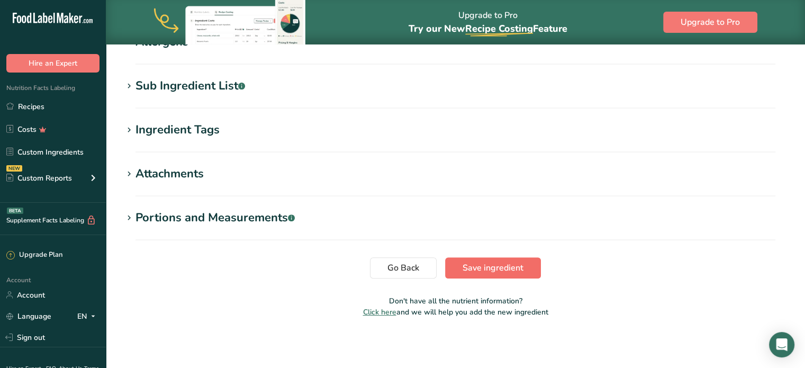
type input "Boba & Network"
click at [497, 264] on span "Save ingredient" at bounding box center [493, 268] width 61 height 13
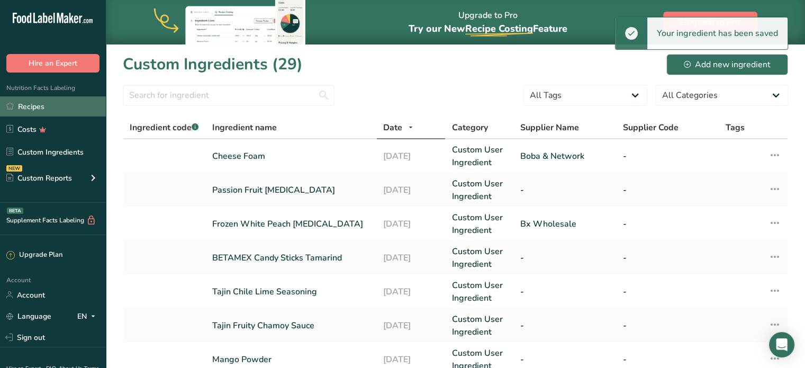
drag, startPoint x: 42, startPoint y: 101, endPoint x: 49, endPoint y: 103, distance: 6.7
click at [42, 101] on link "Recipes" at bounding box center [53, 106] width 106 height 20
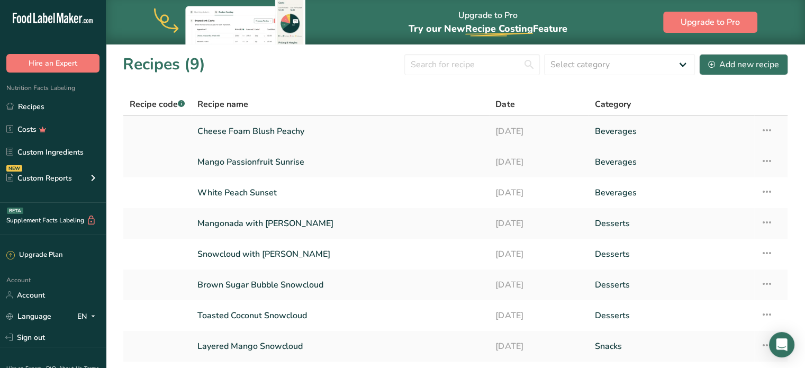
click at [405, 127] on link "Cheese Foam Blush Peachy" at bounding box center [340, 131] width 285 height 22
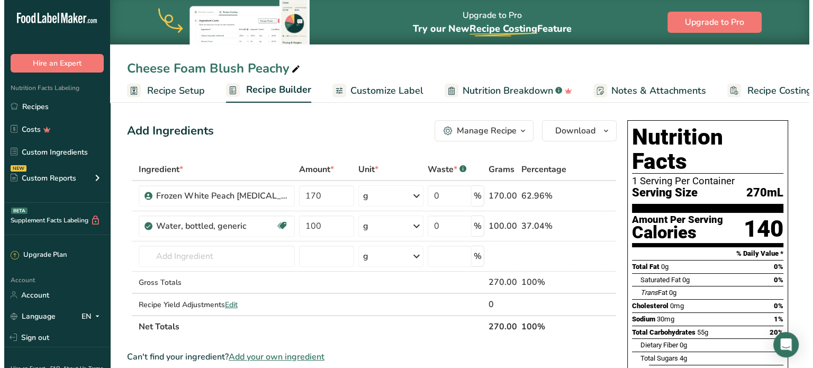
scroll to position [53, 0]
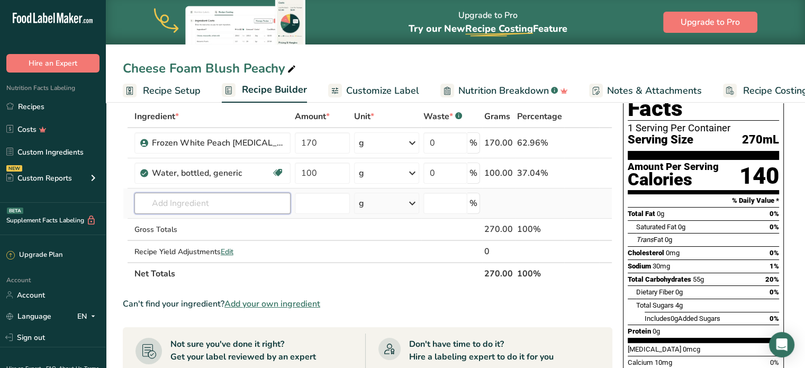
click at [237, 208] on input "text" at bounding box center [213, 203] width 156 height 21
click at [220, 198] on input "text" at bounding box center [213, 203] width 156 height 21
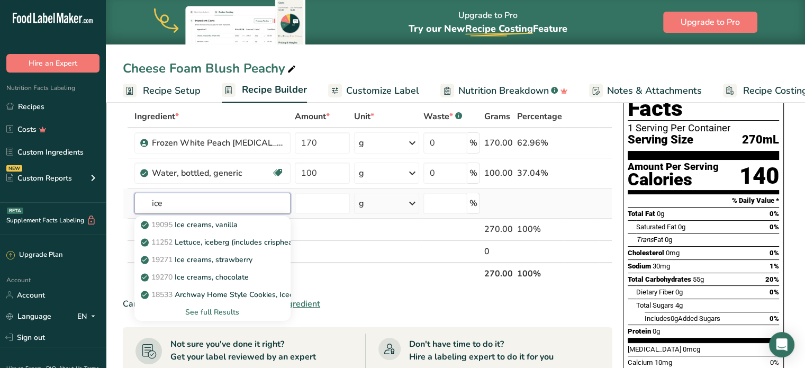
type input "ice"
click at [201, 315] on div "See full Results" at bounding box center [212, 312] width 139 height 11
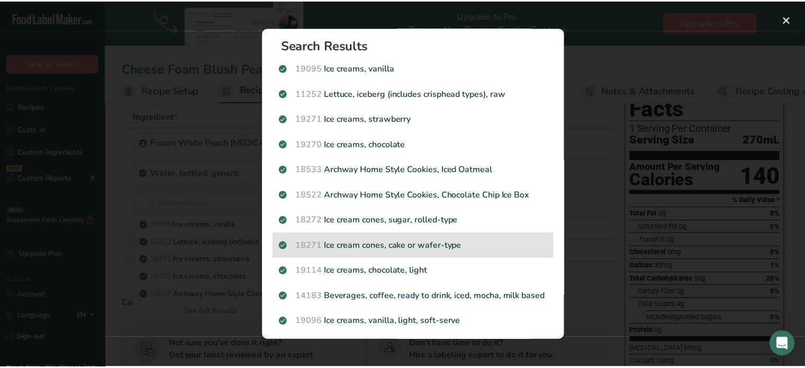
scroll to position [0, 0]
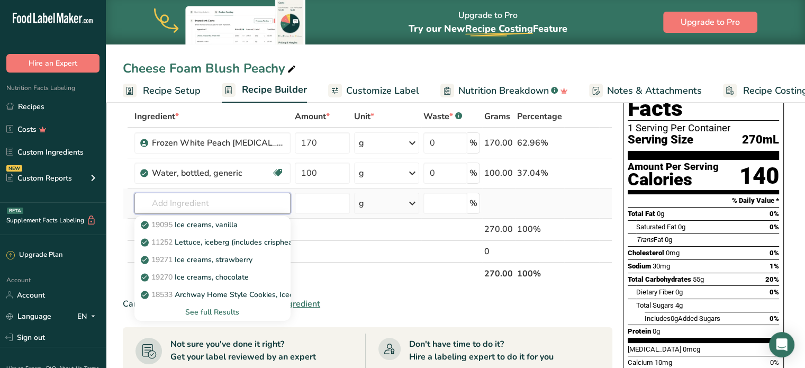
click at [217, 198] on input "text" at bounding box center [213, 203] width 156 height 21
type input "f"
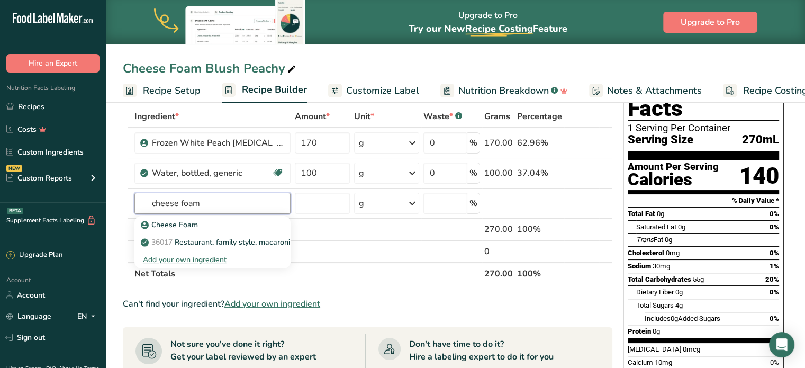
type input "cheese foam"
click at [377, 275] on th "Net Totals" at bounding box center [307, 273] width 350 height 22
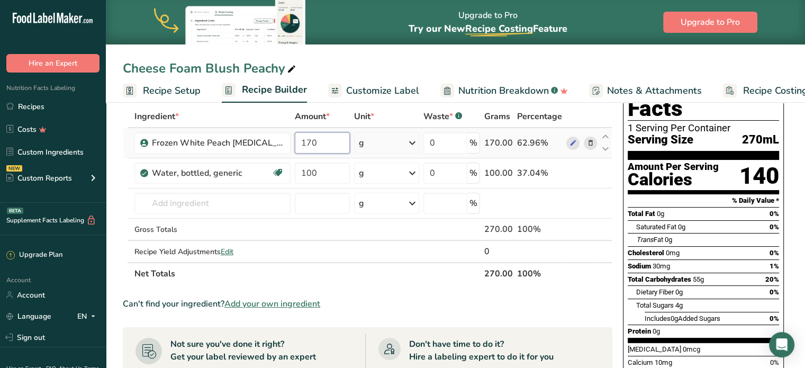
drag, startPoint x: 309, startPoint y: 141, endPoint x: 275, endPoint y: 144, distance: 34.0
click at [293, 144] on td "170" at bounding box center [322, 143] width 59 height 30
type input "190"
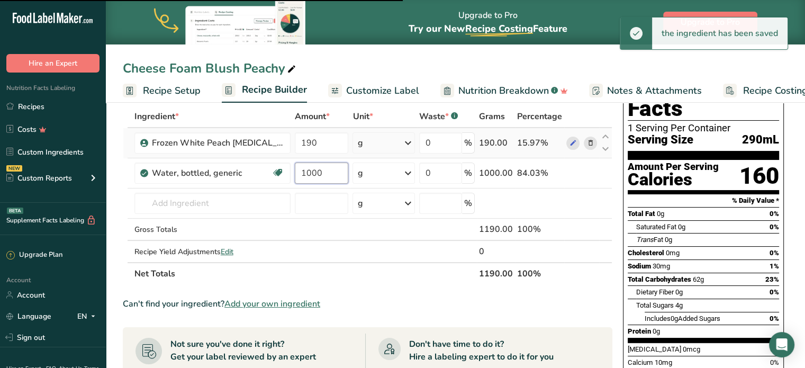
type input "100"
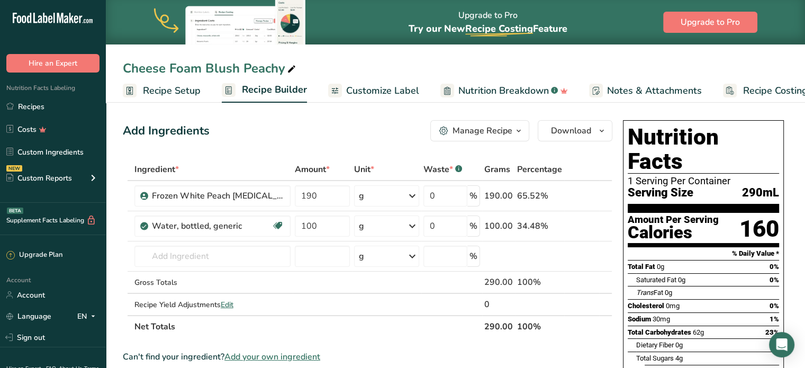
click at [292, 68] on icon at bounding box center [292, 69] width 10 height 15
type input "Cheese Foam Blush Peachy (No Foam)"
click at [348, 127] on div "Add Ingredients Manage Recipe Delete Recipe Duplicate Recipe Scale Recipe Save …" at bounding box center [368, 130] width 490 height 21
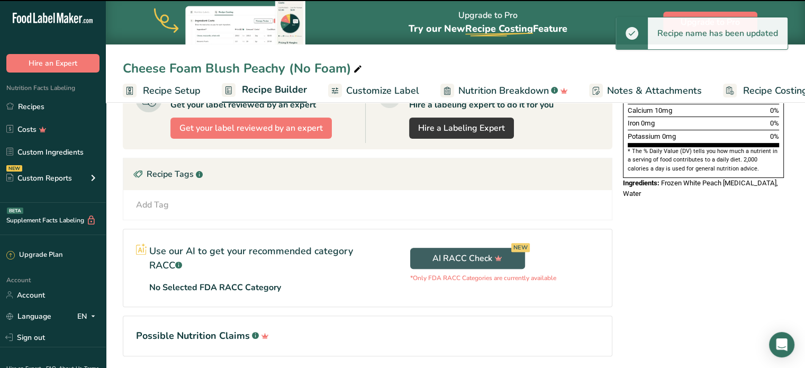
scroll to position [342, 0]
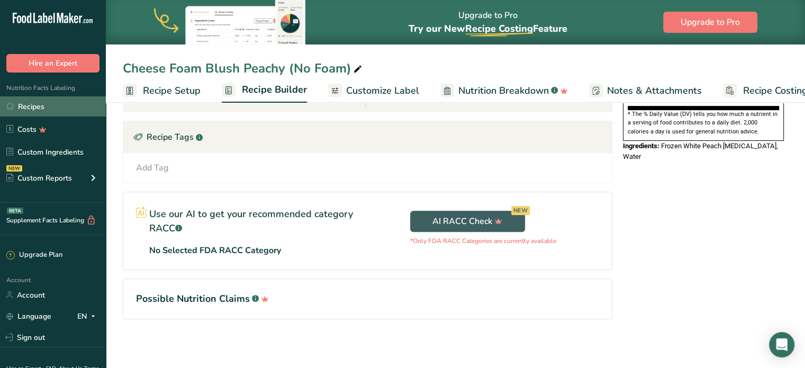
click at [49, 107] on link "Recipes" at bounding box center [53, 106] width 106 height 20
